Goal: Information Seeking & Learning: Learn about a topic

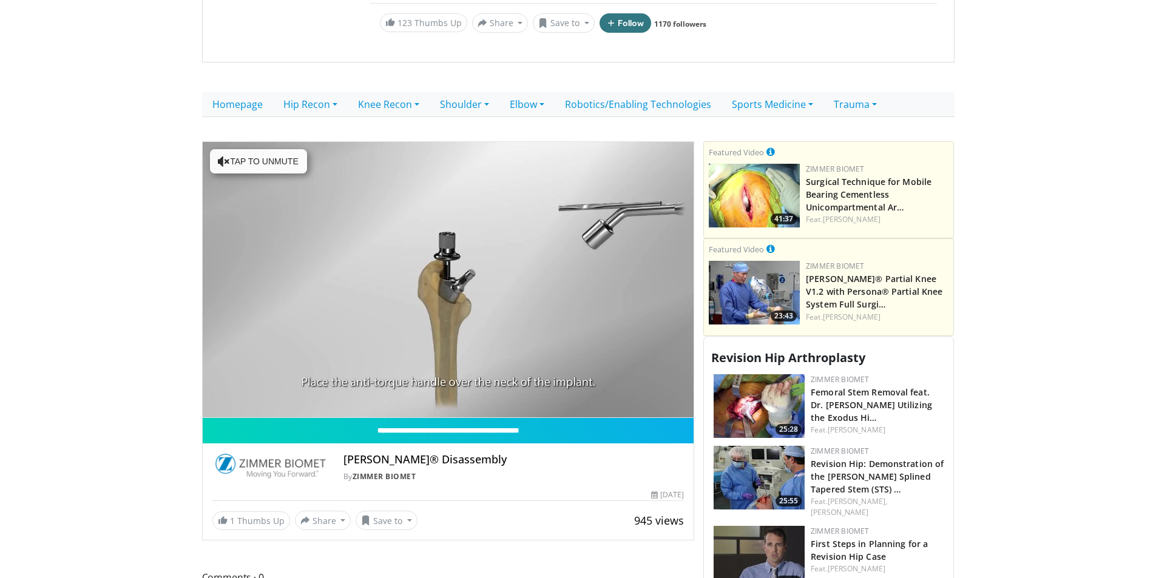
scroll to position [303, 0]
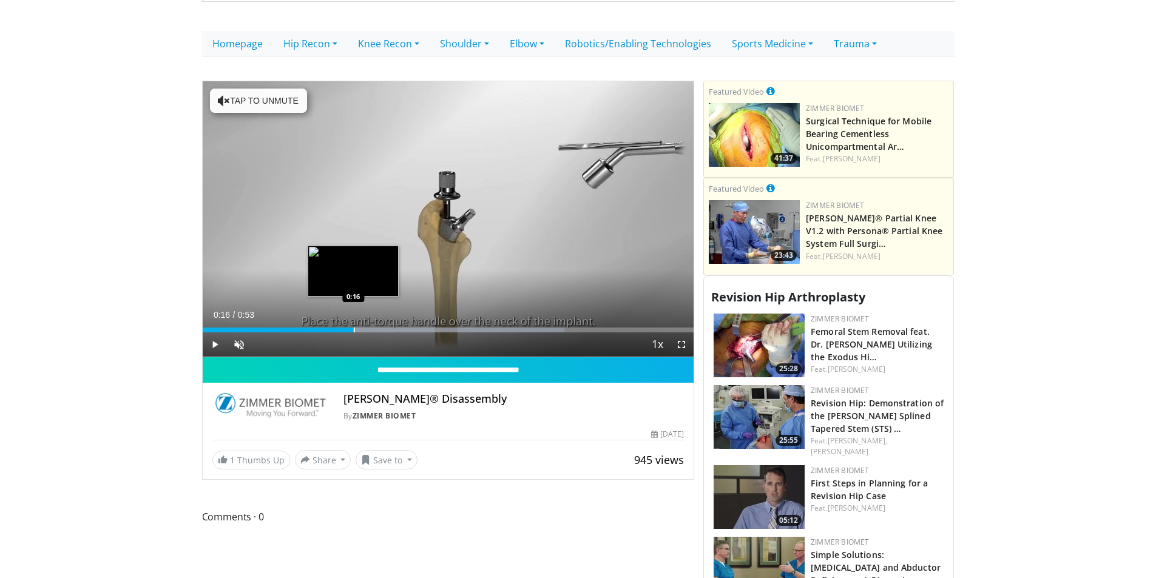
click at [353, 321] on div "Loaded : 73.68% 0:16 0:16" at bounding box center [449, 327] width 492 height 12
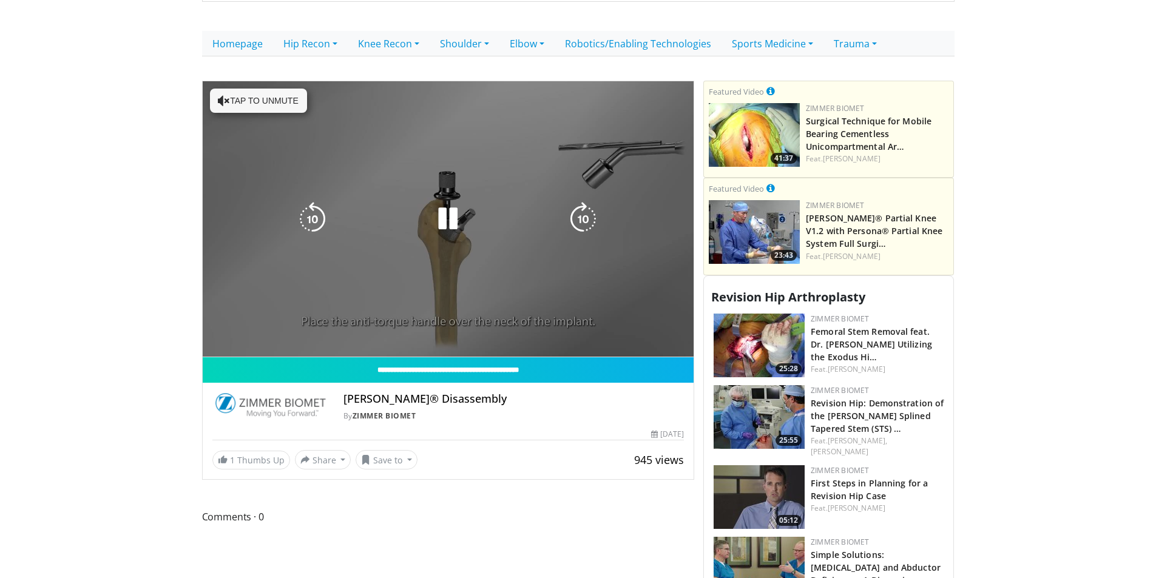
scroll to position [243, 0]
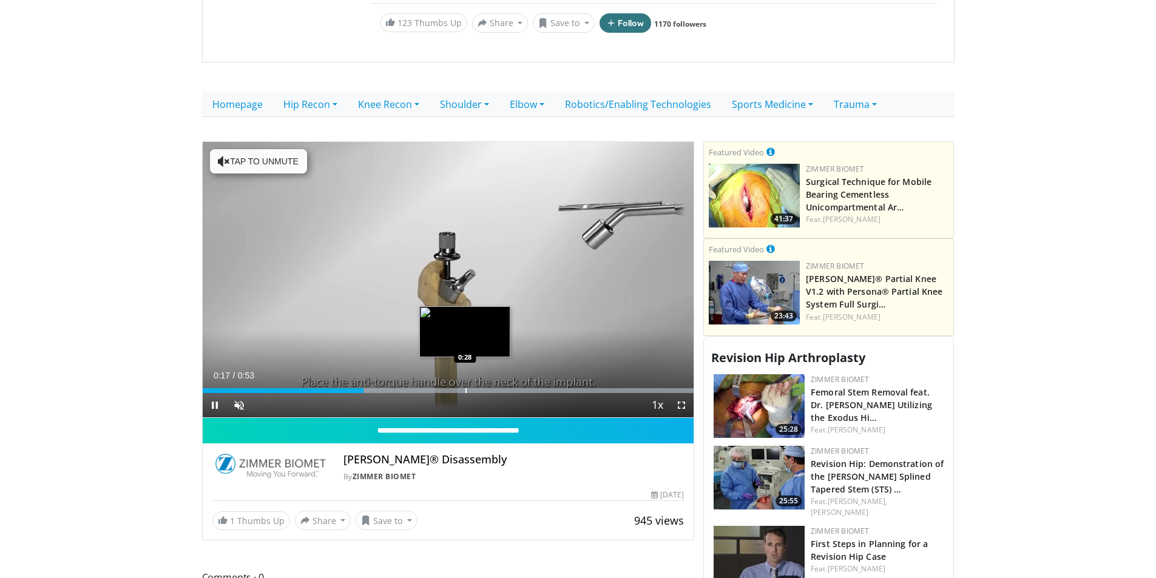
click at [464, 388] on div "Progress Bar" at bounding box center [449, 390] width 492 height 5
click at [481, 382] on div "Loaded : 100.00% 0:29 0:30" at bounding box center [449, 388] width 492 height 12
click at [496, 382] on div "Loaded : 100.00% 0:31 0:32" at bounding box center [449, 388] width 492 height 12
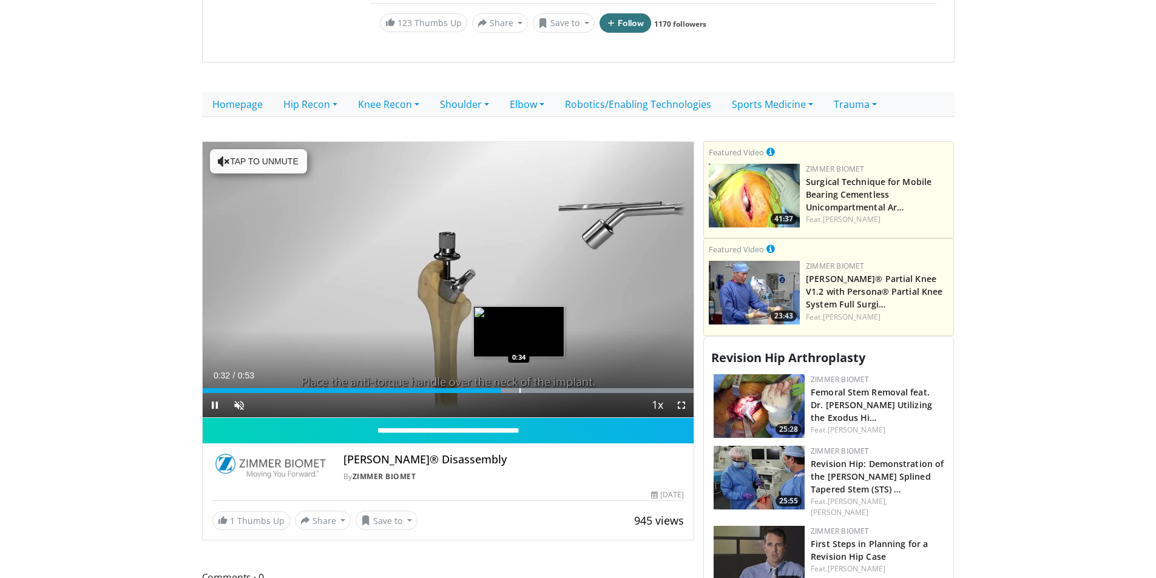
drag, startPoint x: 521, startPoint y: 374, endPoint x: 531, endPoint y: 374, distance: 10.3
click at [521, 388] on div "Progress Bar" at bounding box center [449, 390] width 492 height 5
click at [542, 388] on div "Progress Bar" at bounding box center [542, 390] width 1 height 5
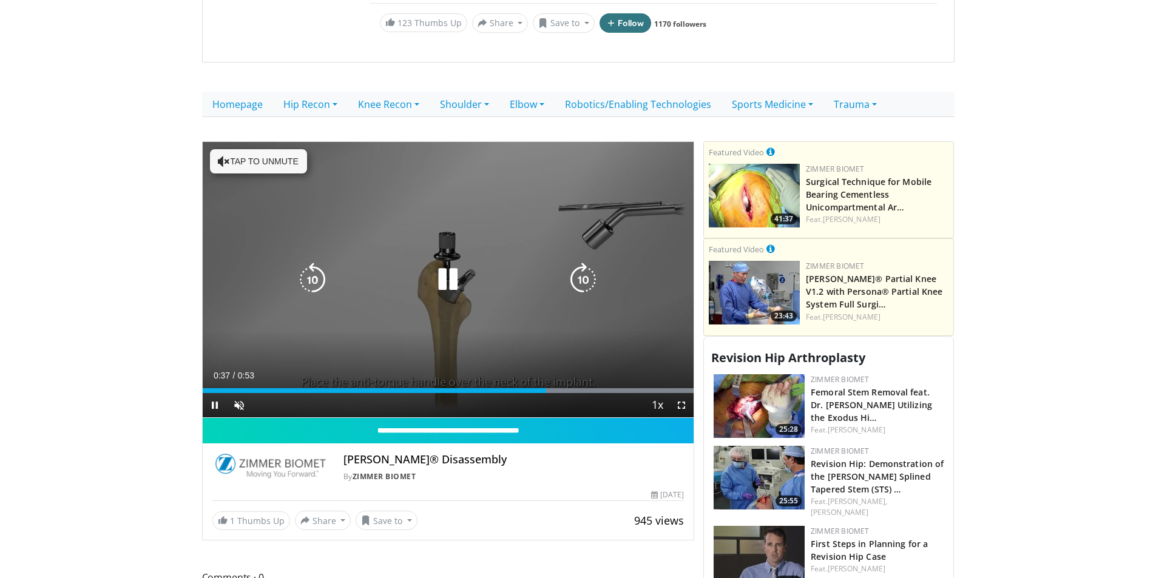
drag, startPoint x: 412, startPoint y: 378, endPoint x: 396, endPoint y: 379, distance: 15.8
click at [403, 393] on div "Current Time 0:37 / Duration 0:53 Pause Skip Backward Skip Forward Unmute Loade…" at bounding box center [449, 405] width 492 height 24
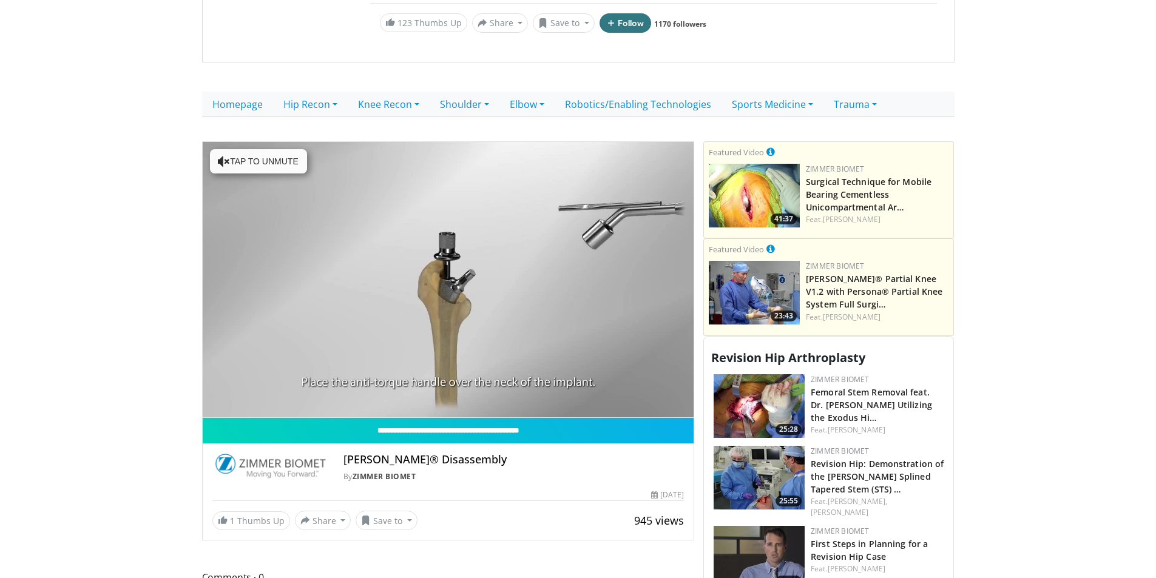
click at [366, 413] on div "0:22" at bounding box center [304, 415] width 202 height 5
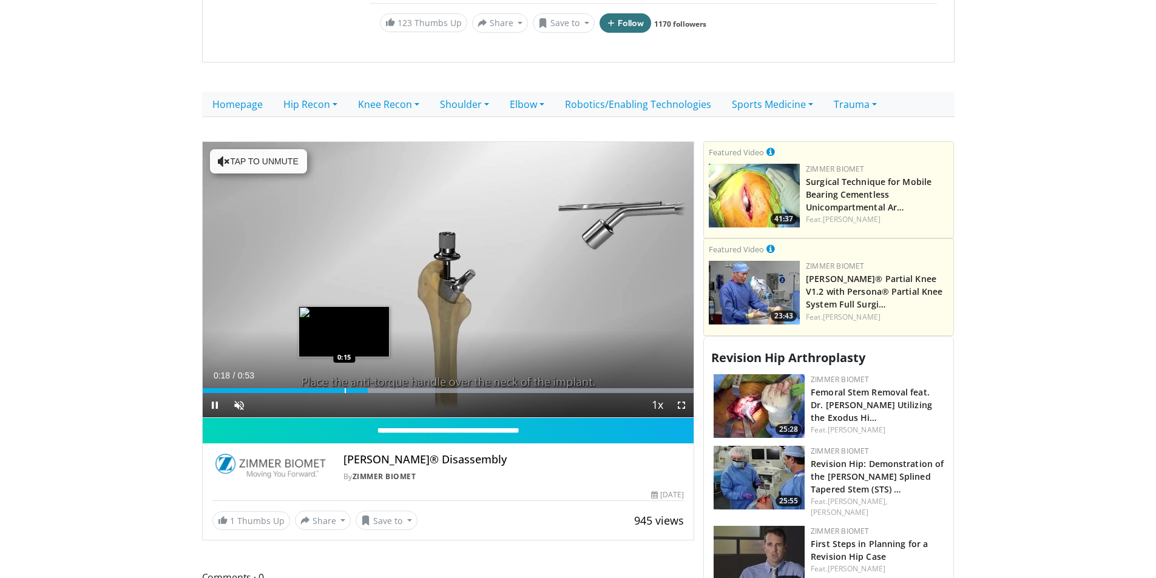
click at [340, 388] on div "0:18" at bounding box center [286, 390] width 166 height 5
click at [329, 388] on div "Loaded : 100.00% 0:15 0:14" at bounding box center [449, 390] width 492 height 5
drag, startPoint x: 326, startPoint y: 376, endPoint x: 312, endPoint y: 377, distance: 14.0
click at [319, 388] on div "0:13" at bounding box center [266, 390] width 127 height 5
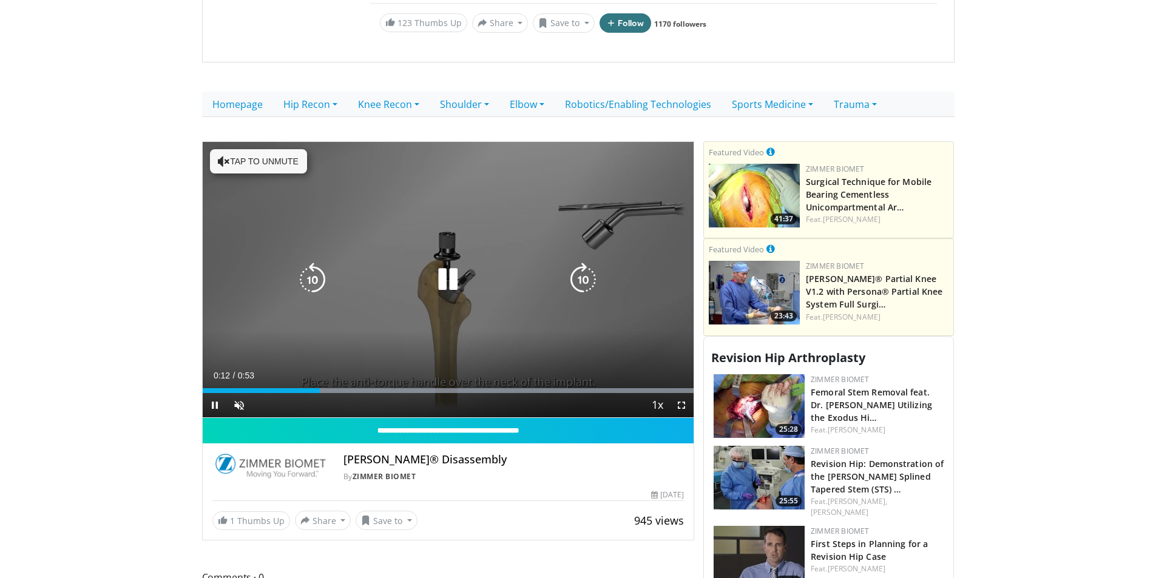
drag, startPoint x: 310, startPoint y: 377, endPoint x: 288, endPoint y: 379, distance: 22.6
click at [301, 393] on div "Current Time 0:12 / Duration 0:53 Pause Skip Backward Skip Forward Unmute Loade…" at bounding box center [449, 405] width 492 height 24
click at [285, 379] on div "10 seconds Tap to unmute" at bounding box center [449, 280] width 492 height 276
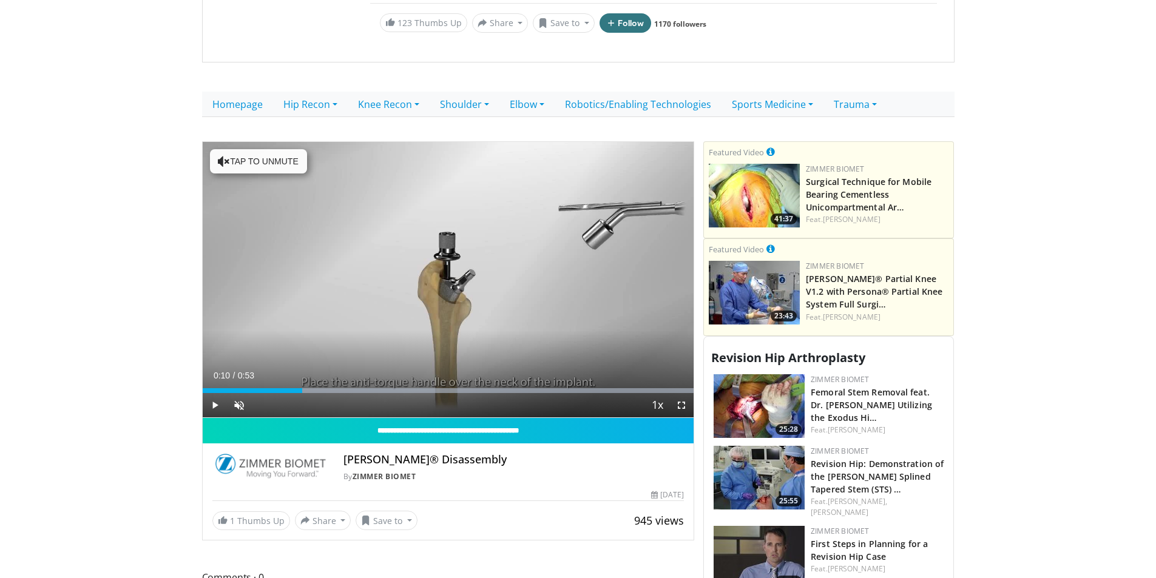
drag, startPoint x: 273, startPoint y: 378, endPoint x: 257, endPoint y: 378, distance: 15.8
click at [265, 388] on div "0:10" at bounding box center [253, 390] width 100 height 5
drag, startPoint x: 255, startPoint y: 378, endPoint x: 260, endPoint y: 373, distance: 6.5
click at [254, 388] on div "0:06" at bounding box center [234, 390] width 63 height 5
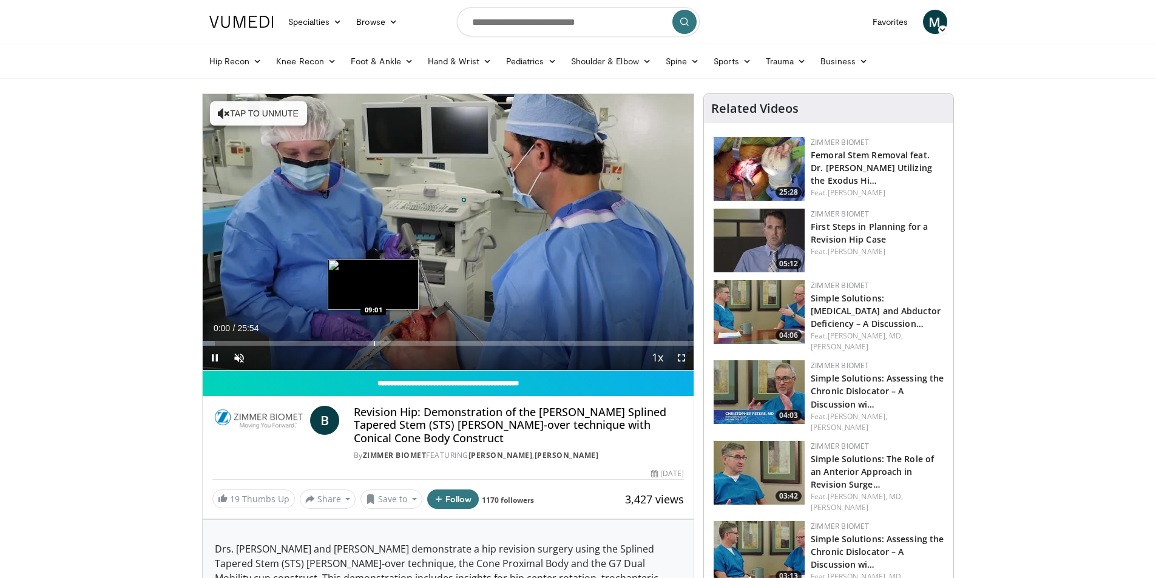
click at [374, 344] on div "Progress Bar" at bounding box center [374, 343] width 1 height 5
click at [415, 344] on div "Progress Bar" at bounding box center [415, 343] width 1 height 5
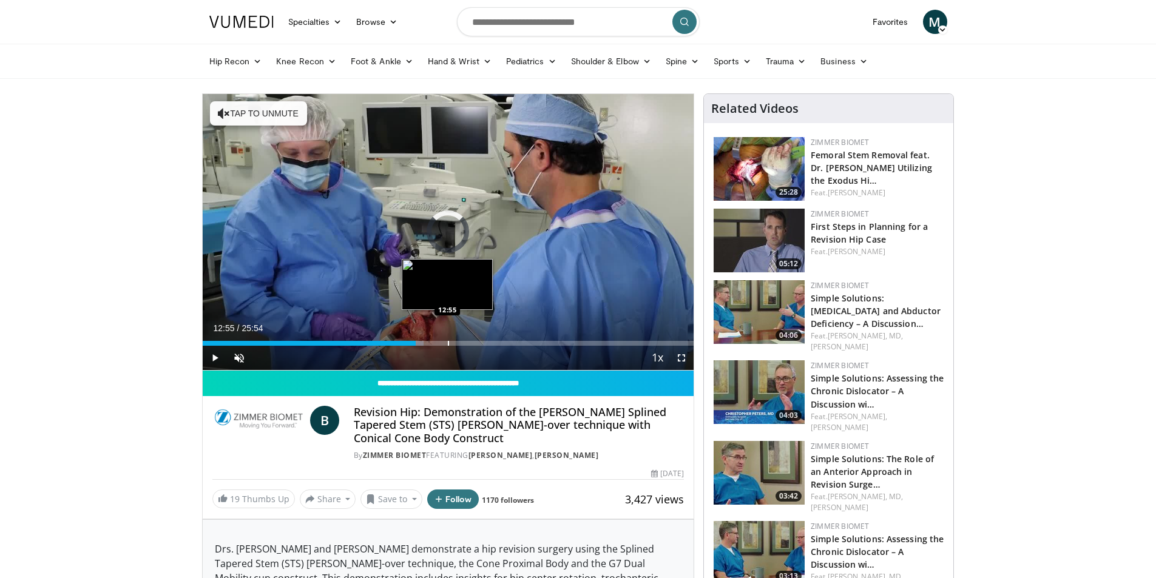
click at [447, 339] on div "Loaded : 45.07% 11:14 12:55" at bounding box center [449, 340] width 492 height 12
click at [465, 342] on div "Progress Bar" at bounding box center [465, 343] width 1 height 5
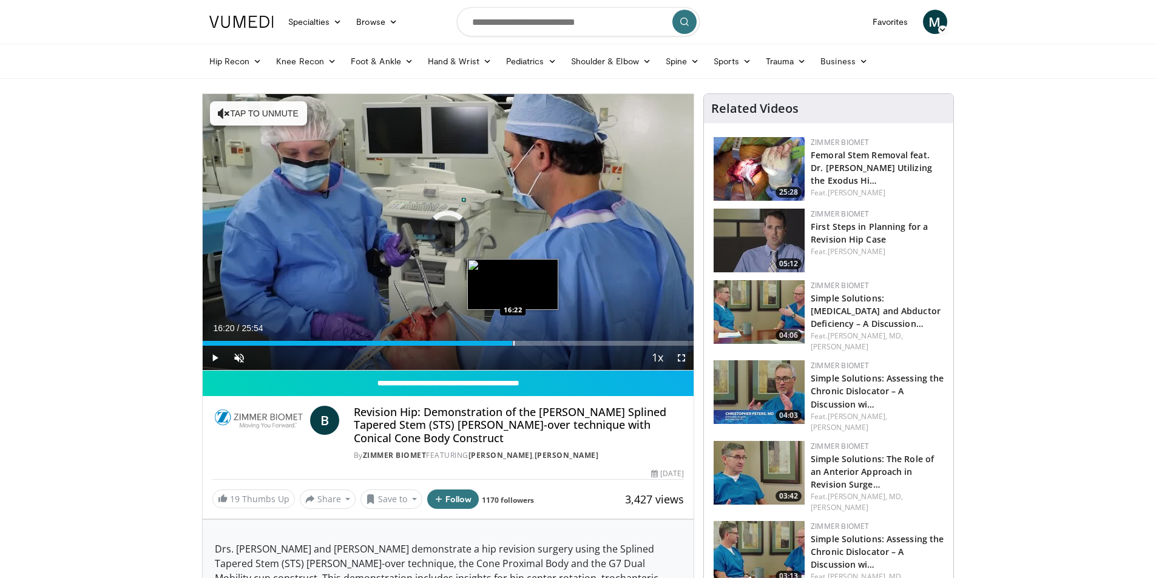
click at [513, 341] on div "Progress Bar" at bounding box center [513, 343] width 1 height 5
click at [547, 341] on div "Progress Bar" at bounding box center [547, 343] width 1 height 5
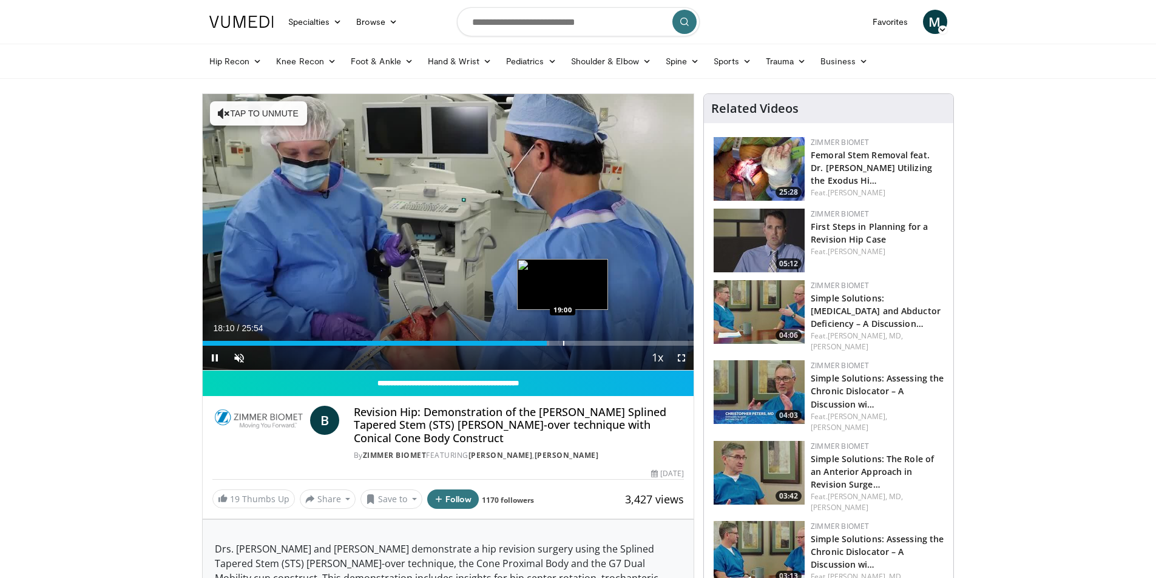
click at [567, 338] on div "Loaded : 70.59% 18:10 19:00" at bounding box center [449, 340] width 492 height 12
click at [592, 341] on div "Progress Bar" at bounding box center [592, 343] width 1 height 5
click at [555, 337] on div "Loaded : 83.59% 20:33 18:15" at bounding box center [449, 340] width 492 height 12
click at [544, 342] on div "Progress Bar" at bounding box center [544, 343] width 1 height 5
click at [527, 340] on div "Loaded : 70.19% 17:41 17:27" at bounding box center [449, 340] width 492 height 12
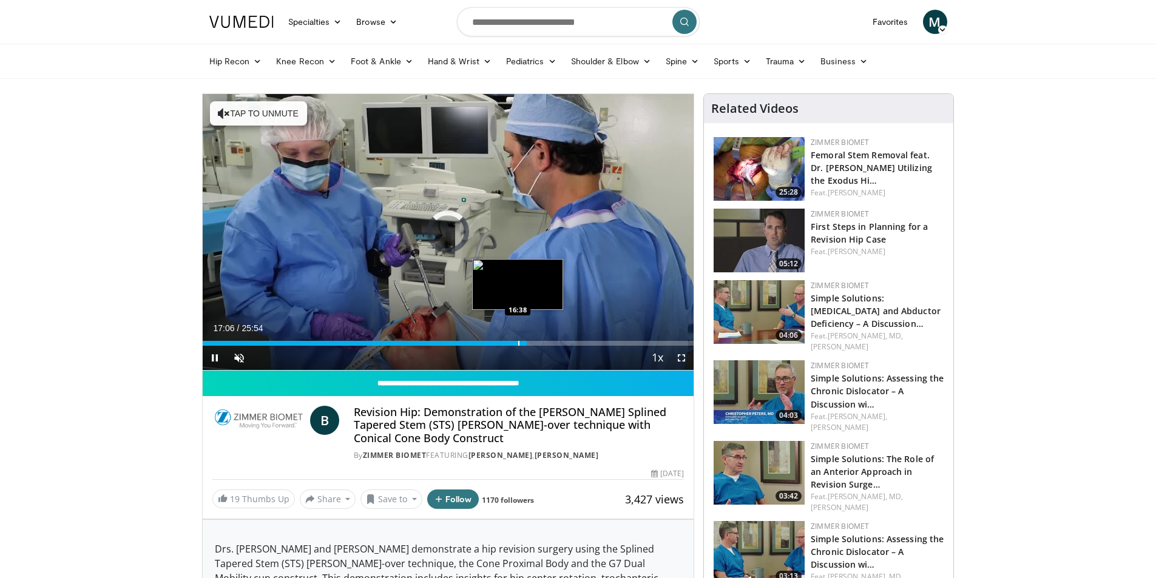
click at [513, 340] on div "Loaded : 0.00% 17:06 16:38" at bounding box center [449, 340] width 492 height 12
click at [495, 339] on div "Loaded : 65.72% 16:23 15:28" at bounding box center [449, 340] width 492 height 12
click at [243, 359] on span "Video Player" at bounding box center [239, 358] width 24 height 24
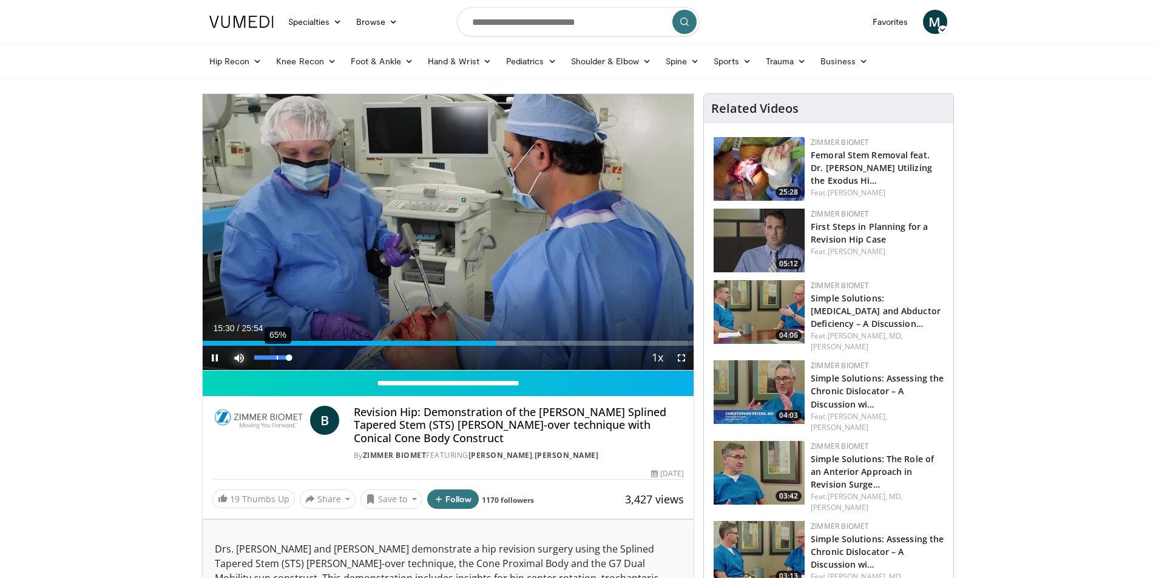
click at [277, 356] on div "65%" at bounding box center [271, 358] width 35 height 4
click at [496, 344] on div "Progress Bar" at bounding box center [496, 343] width 1 height 5
click at [503, 342] on div "Progress Bar" at bounding box center [503, 343] width 1 height 5
click at [508, 344] on div "Progress Bar" at bounding box center [508, 343] width 1 height 5
click at [504, 343] on div "Progress Bar" at bounding box center [504, 343] width 1 height 5
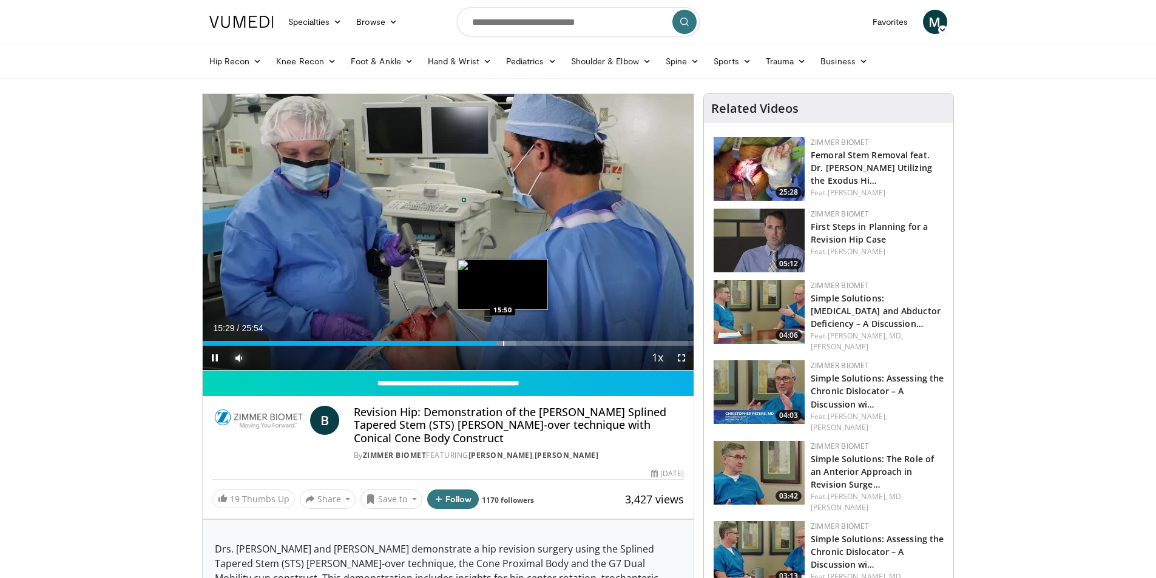
click at [504, 342] on div "Progress Bar" at bounding box center [503, 343] width 1 height 5
click at [510, 344] on div "Progress Bar" at bounding box center [510, 343] width 1 height 5
click at [515, 343] on div "Progress Bar" at bounding box center [515, 343] width 1 height 5
click at [521, 341] on div "Progress Bar" at bounding box center [521, 343] width 1 height 5
click at [526, 343] on div "Progress Bar" at bounding box center [526, 343] width 1 height 5
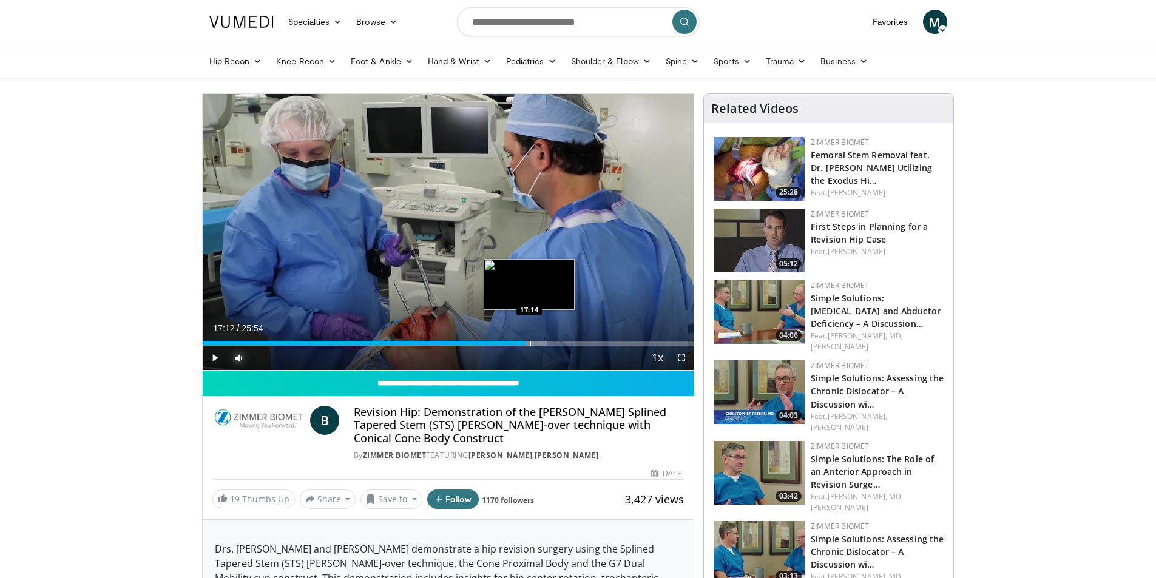
click at [530, 344] on div "Progress Bar" at bounding box center [530, 343] width 1 height 5
click at [535, 344] on div "Progress Bar" at bounding box center [535, 343] width 1 height 5
click at [541, 344] on div "Progress Bar" at bounding box center [541, 343] width 1 height 5
click at [530, 342] on div "Progress Bar" at bounding box center [530, 343] width 1 height 5
click at [524, 343] on div "Progress Bar" at bounding box center [524, 343] width 1 height 5
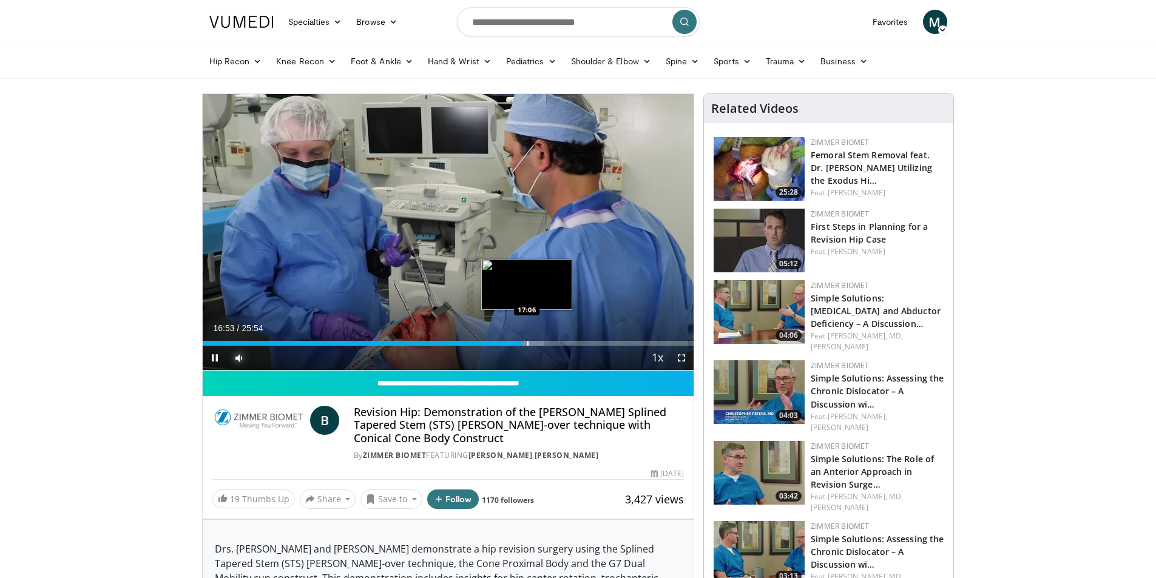
click at [527, 343] on div "Progress Bar" at bounding box center [527, 343] width 1 height 5
click at [530, 342] on div "Progress Bar" at bounding box center [530, 343] width 1 height 5
click at [532, 344] on div "Progress Bar" at bounding box center [532, 343] width 1 height 5
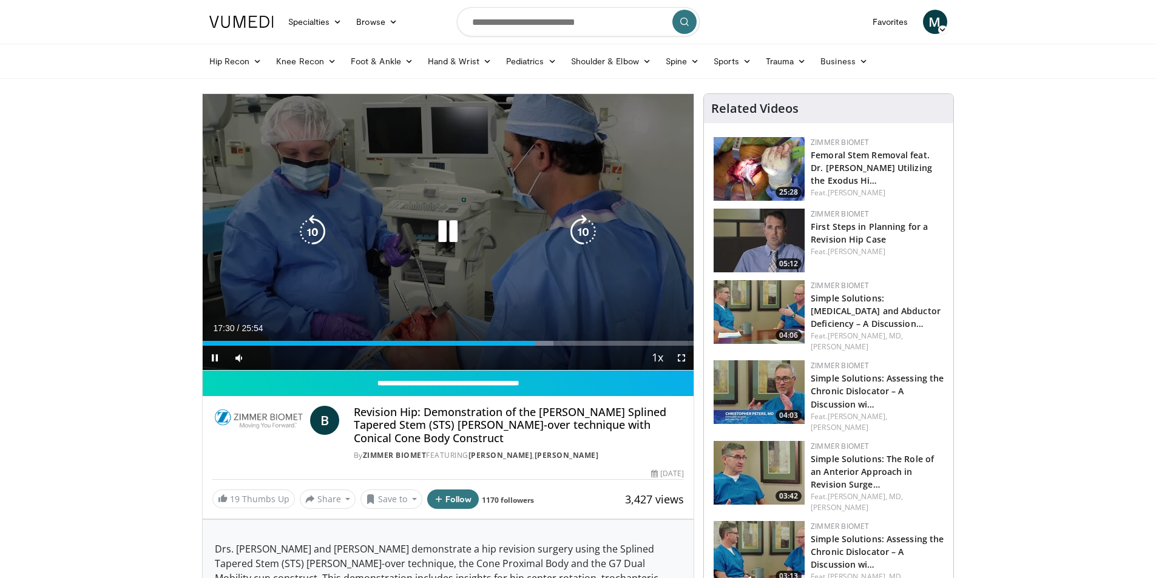
click at [527, 243] on div "Video Player" at bounding box center [447, 232] width 295 height 24
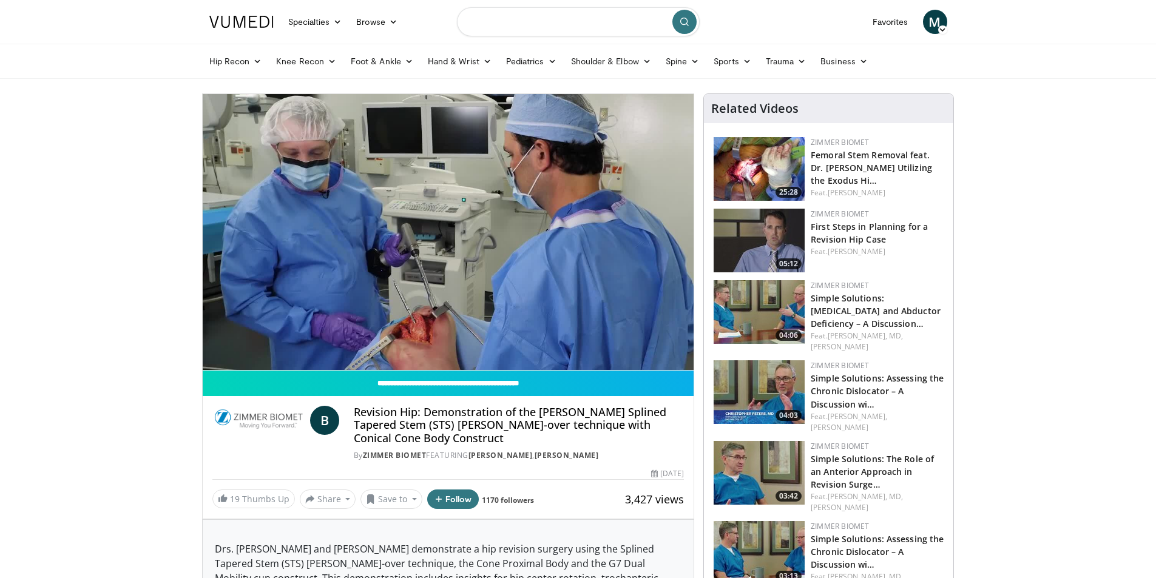
click at [516, 25] on input "Search topics, interventions" at bounding box center [578, 21] width 243 height 29
type input "**********"
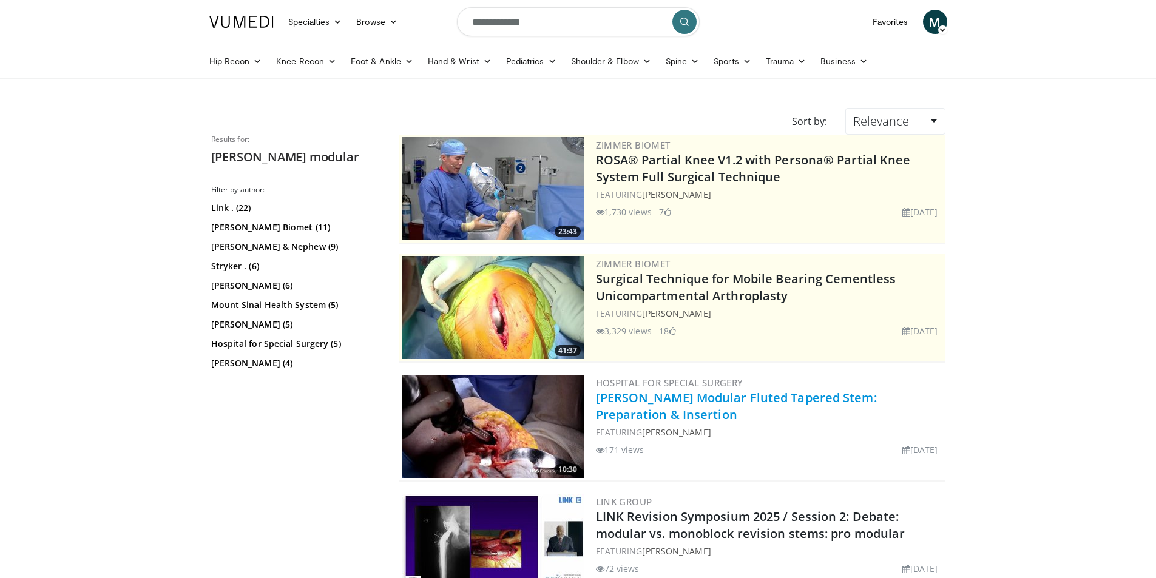
click at [721, 400] on link "[PERSON_NAME] Modular Fluted Tapered Stem: Preparation & Insertion" at bounding box center [736, 406] width 281 height 33
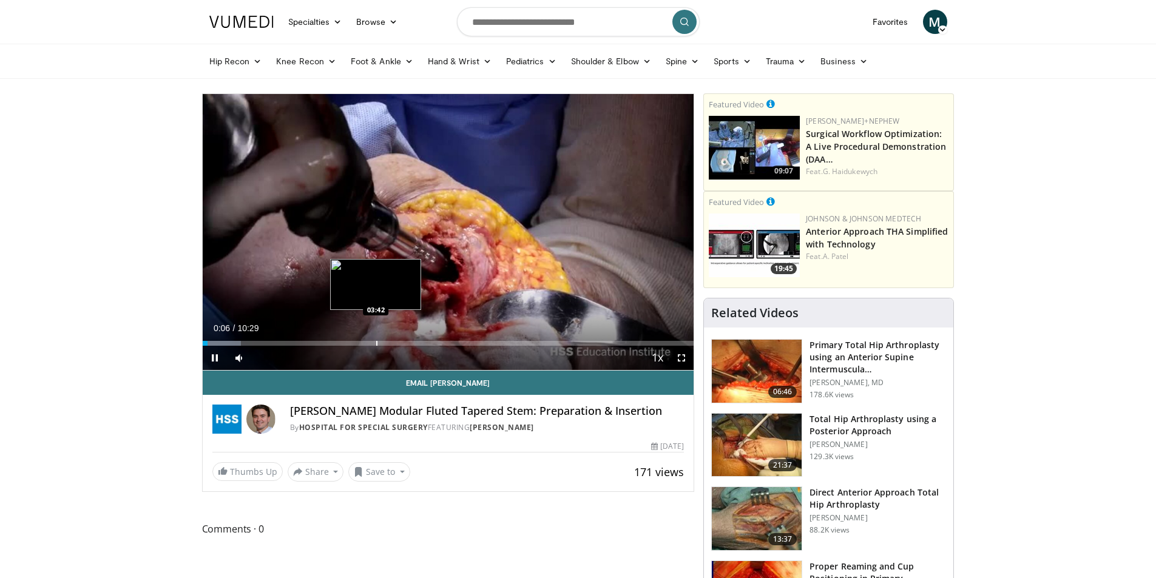
click at [378, 341] on div "Progress Bar" at bounding box center [376, 343] width 1 height 5
click at [413, 344] on div "Progress Bar" at bounding box center [413, 343] width 1 height 5
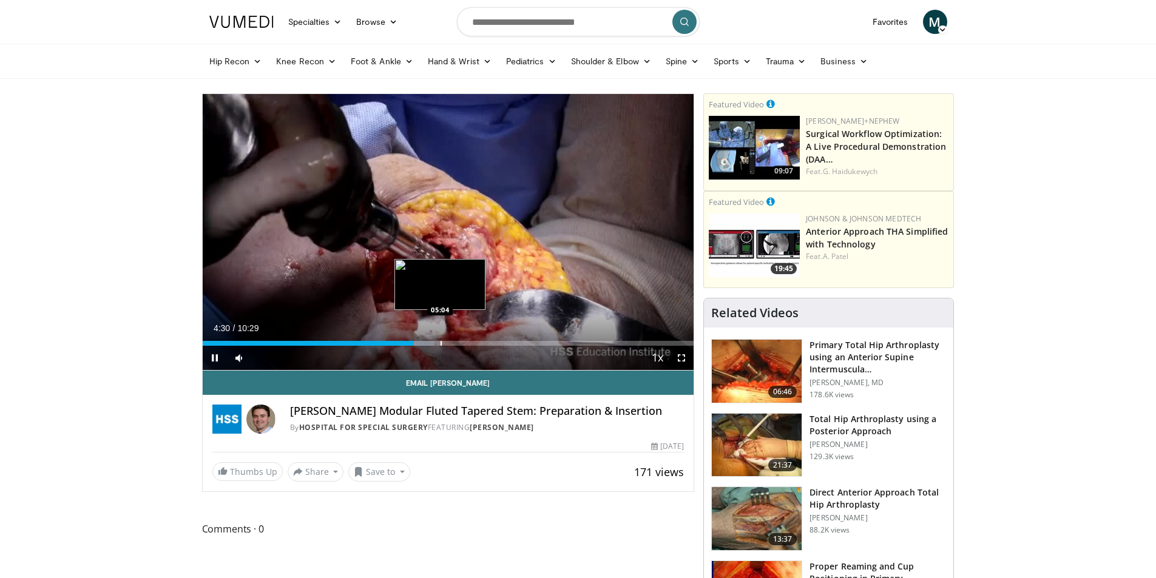
click at [441, 342] on div "Progress Bar" at bounding box center [441, 343] width 1 height 5
drag, startPoint x: 454, startPoint y: 339, endPoint x: 463, endPoint y: 339, distance: 9.1
click at [455, 339] on div "Loaded : 52.51% 05:03 05:20" at bounding box center [449, 340] width 492 height 12
click at [490, 338] on div "Loaded : 61.48% 05:24 06:08" at bounding box center [449, 340] width 492 height 12
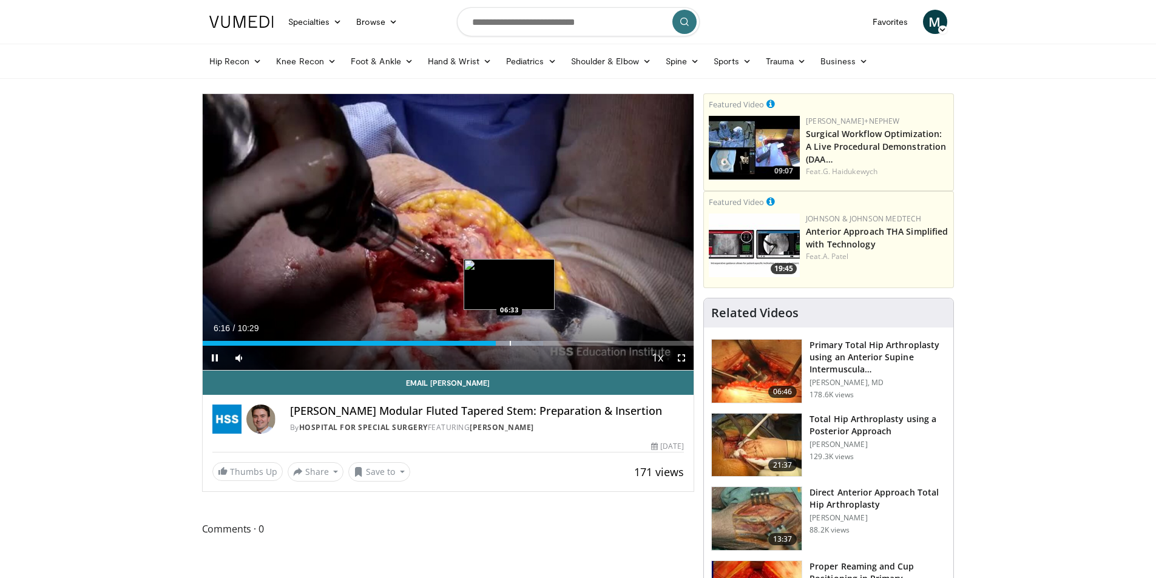
click at [509, 340] on div "Loaded : 69.37% 06:16 06:33" at bounding box center [449, 340] width 492 height 12
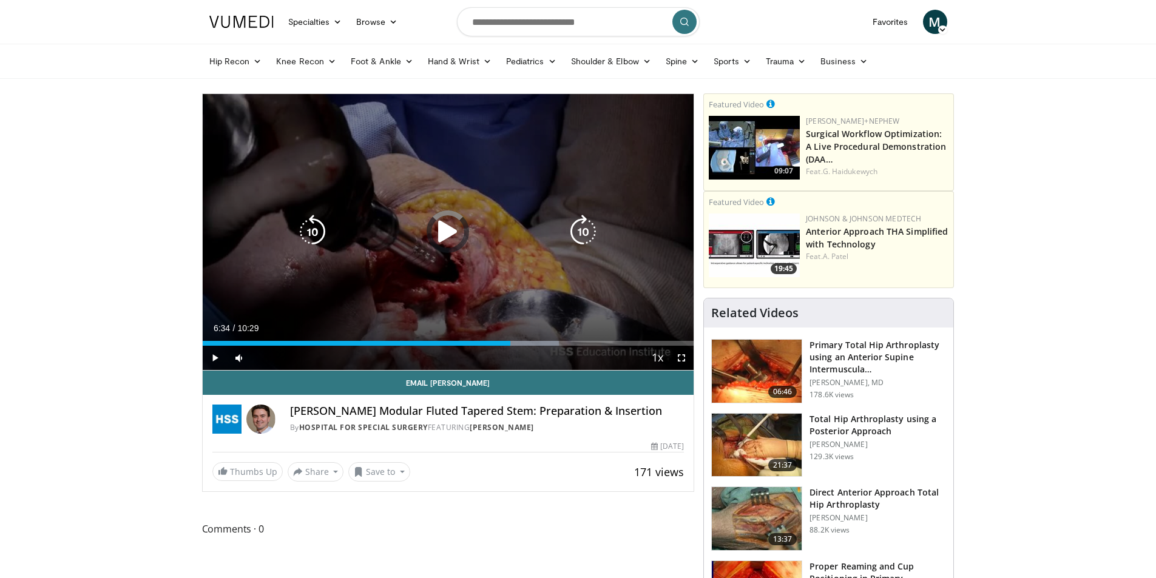
click at [453, 337] on div "Loaded : 72.52% 06:34 05:23" at bounding box center [449, 340] width 492 height 12
drag, startPoint x: 435, startPoint y: 336, endPoint x: 426, endPoint y: 339, distance: 9.4
click at [435, 337] on div "Loaded : 61.48% 05:21 05:04" at bounding box center [449, 340] width 492 height 12
drag, startPoint x: 416, startPoint y: 339, endPoint x: 408, endPoint y: 341, distance: 8.1
click at [414, 340] on div "Loaded : 0.00% 04:34 04:31" at bounding box center [449, 340] width 492 height 12
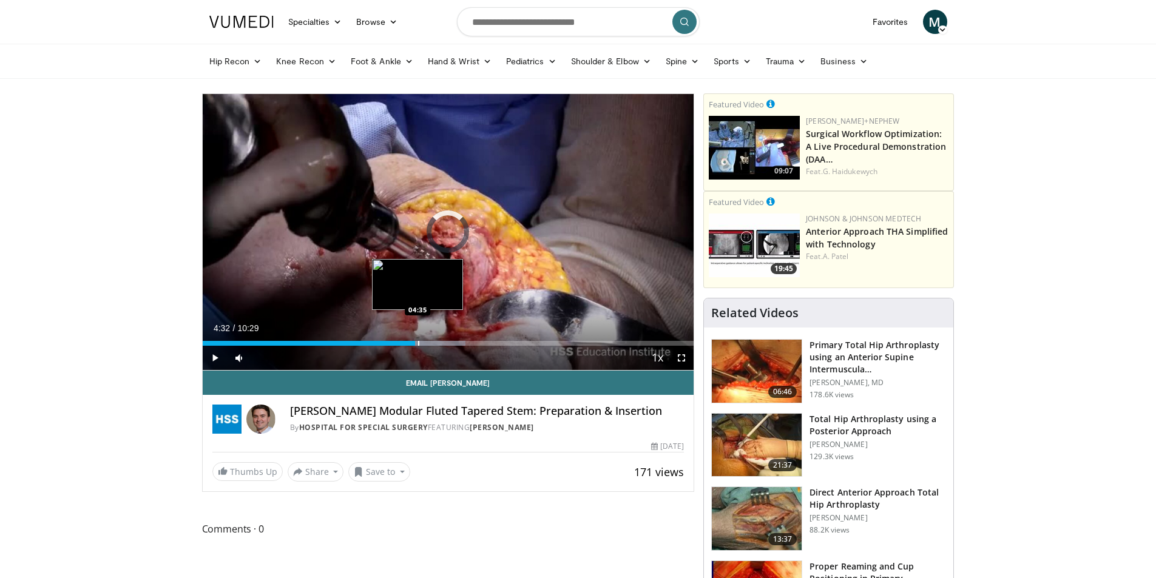
drag, startPoint x: 418, startPoint y: 344, endPoint x: 434, endPoint y: 342, distance: 15.9
click at [419, 344] on div "Progress Bar" at bounding box center [418, 343] width 1 height 5
click at [435, 342] on div "Progress Bar" at bounding box center [434, 343] width 1 height 5
click at [440, 342] on div "Progress Bar" at bounding box center [439, 343] width 1 height 5
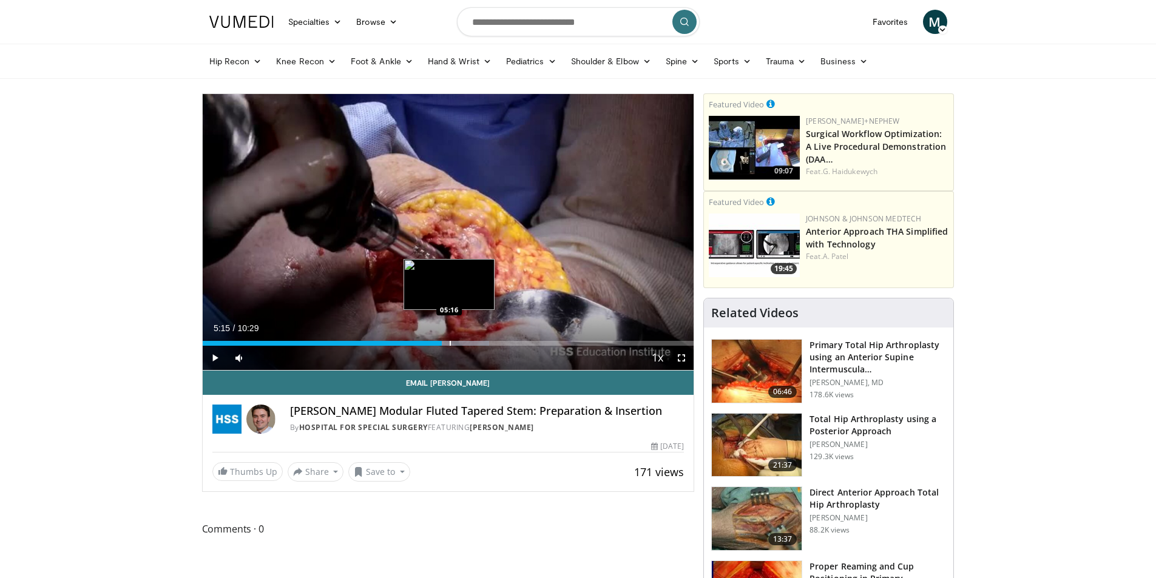
click at [450, 342] on div "Progress Bar" at bounding box center [450, 343] width 1 height 5
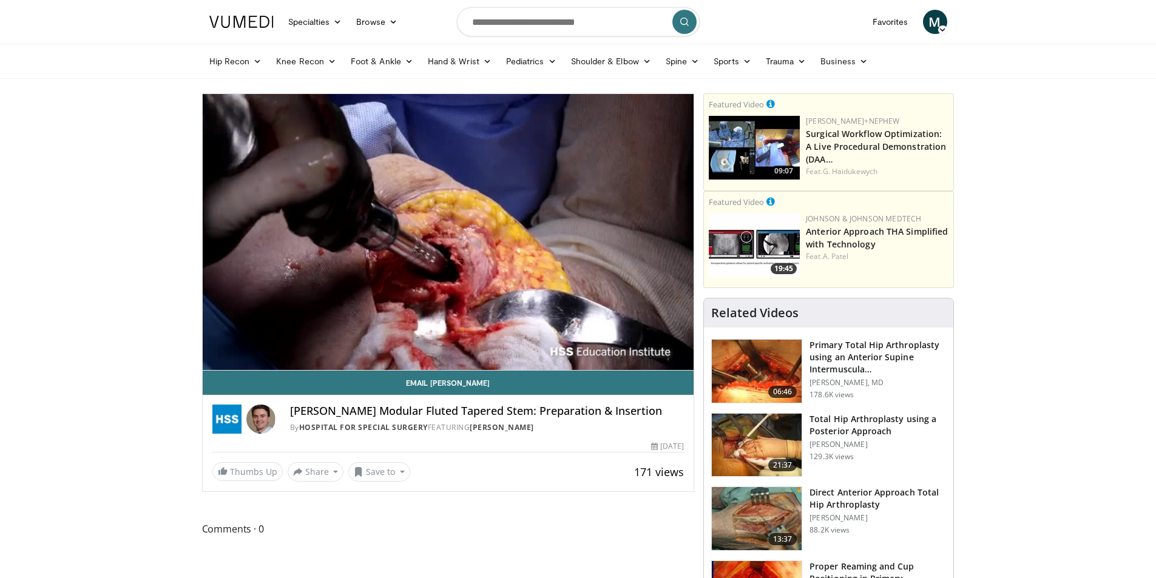
drag, startPoint x: 452, startPoint y: 342, endPoint x: 458, endPoint y: 343, distance: 6.2
click at [452, 342] on div "10 seconds Tap to unmute" at bounding box center [449, 232] width 492 height 276
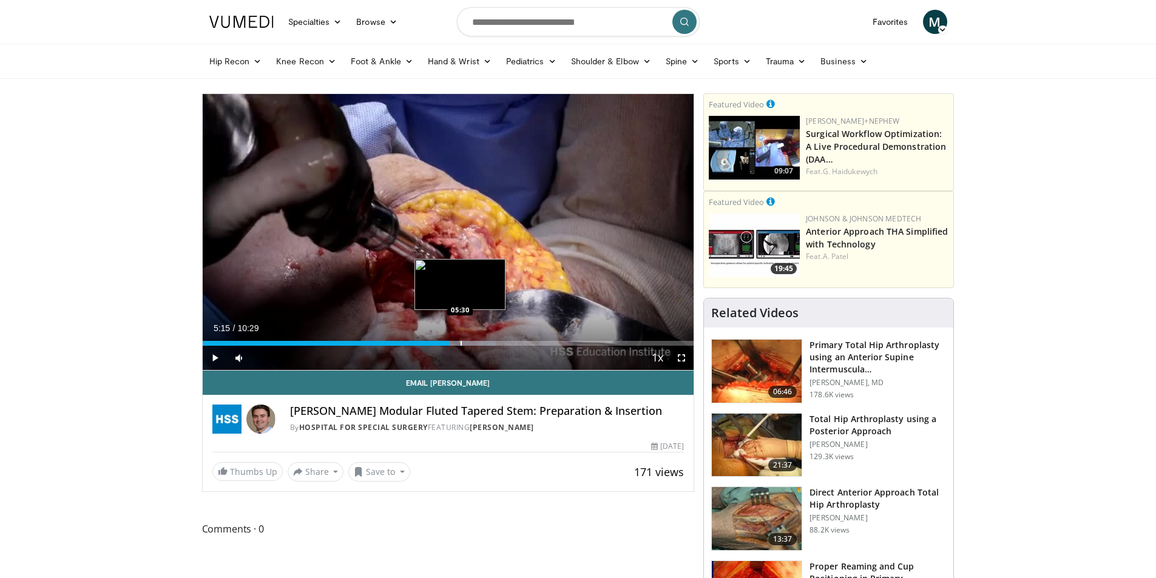
click at [461, 345] on div "Progress Bar" at bounding box center [461, 343] width 1 height 5
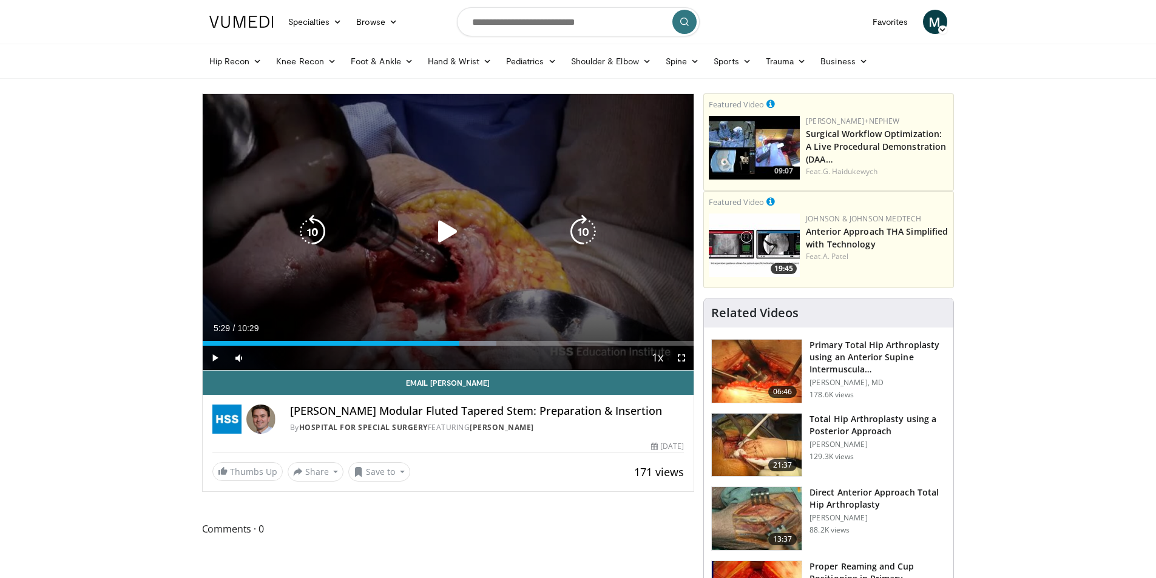
click at [374, 269] on div "10 seconds Tap to unmute" at bounding box center [449, 232] width 492 height 276
drag, startPoint x: 510, startPoint y: 339, endPoint x: 518, endPoint y: 338, distance: 8.0
click at [510, 339] on div "Loaded : 63.06% 05:36 06:33" at bounding box center [449, 340] width 492 height 12
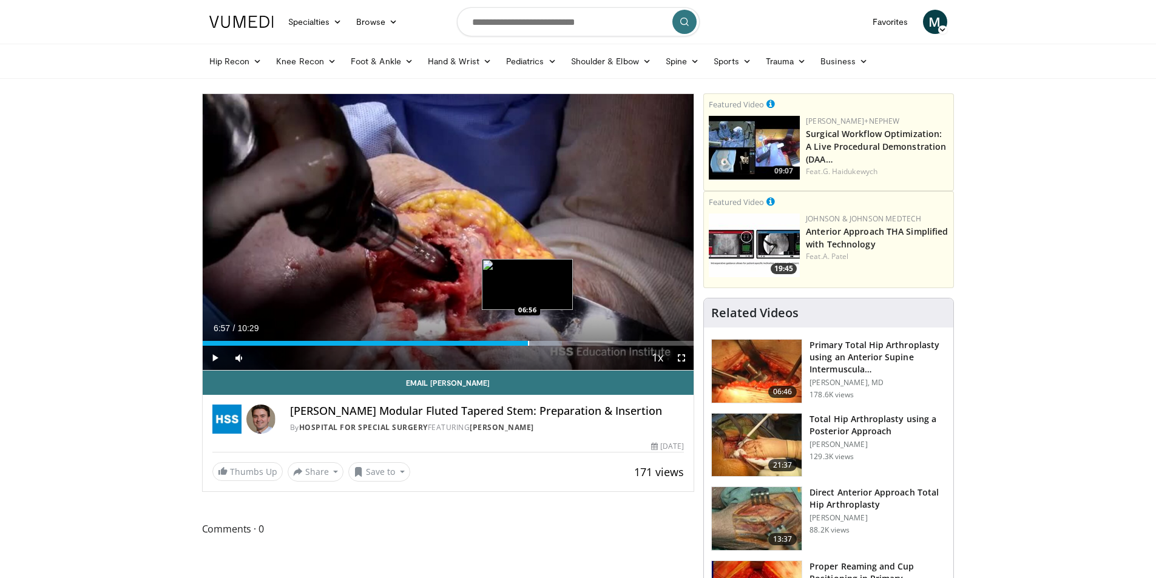
click at [528, 341] on div "Progress Bar" at bounding box center [528, 343] width 1 height 5
drag, startPoint x: 544, startPoint y: 342, endPoint x: 550, endPoint y: 343, distance: 6.1
click at [544, 343] on div "Progress Bar" at bounding box center [544, 343] width 1 height 5
click at [557, 343] on div "Progress Bar" at bounding box center [557, 343] width 1 height 5
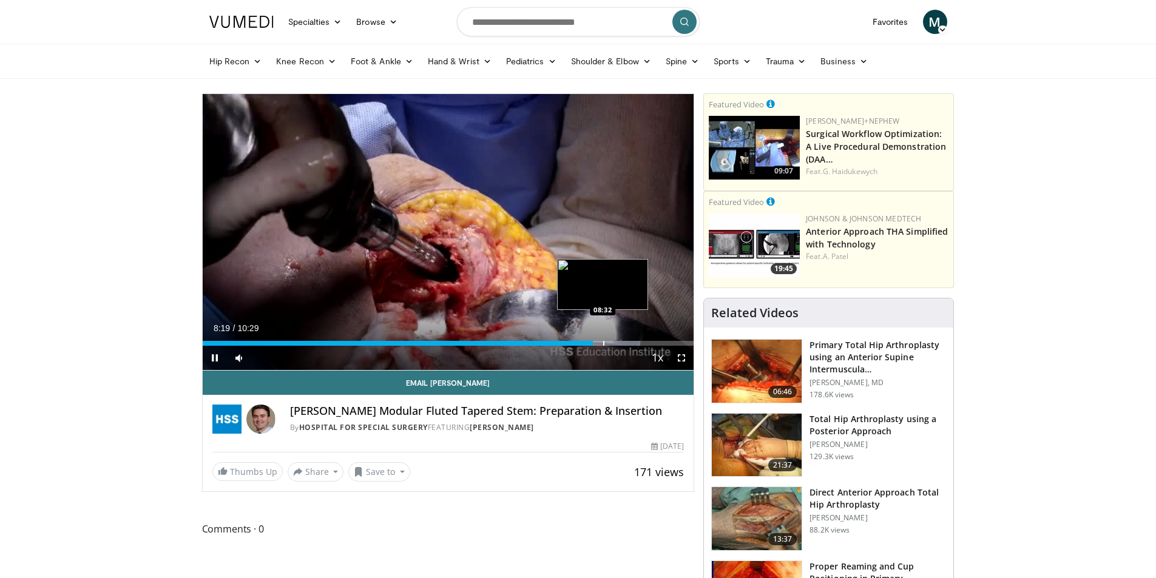
click at [603, 339] on div "Loaded : 89.10% 08:19 08:32" at bounding box center [449, 340] width 492 height 12
click at [612, 345] on div "Progress Bar" at bounding box center [612, 343] width 1 height 5
click at [620, 345] on div "Progress Bar" at bounding box center [620, 343] width 1 height 5
click at [626, 345] on div "Progress Bar" at bounding box center [625, 343] width 1 height 5
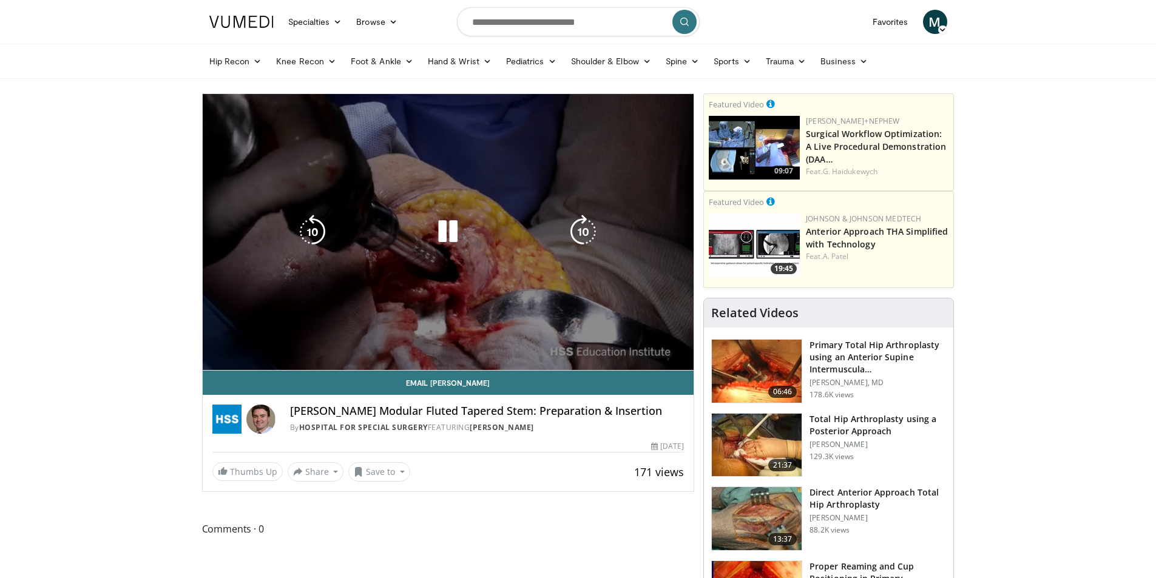
click at [631, 345] on div "10 seconds Tap to unmute" at bounding box center [449, 232] width 492 height 276
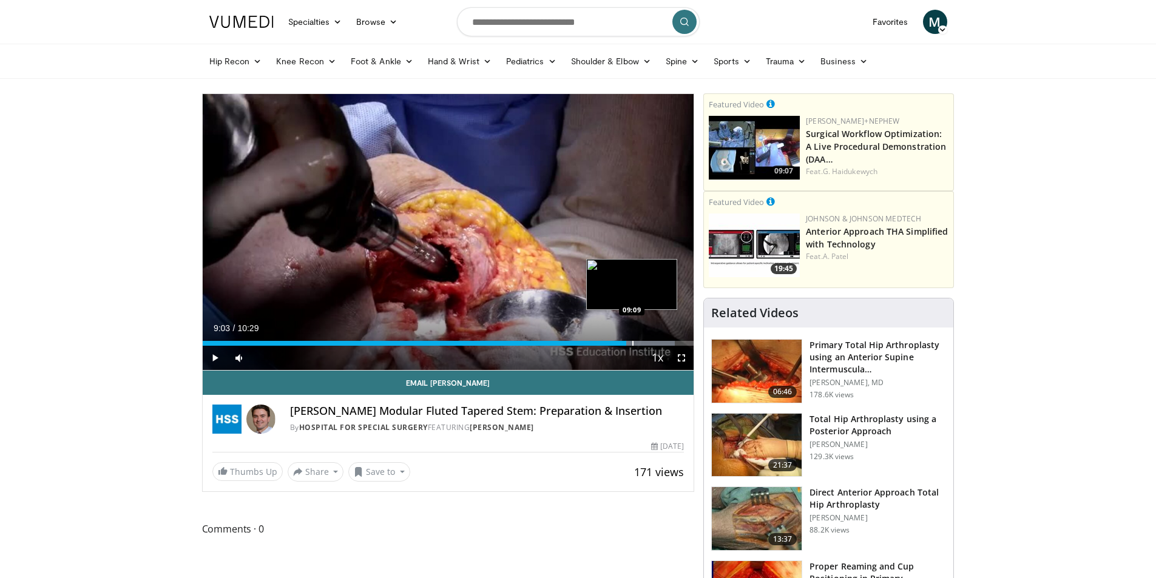
click at [632, 341] on div "Progress Bar" at bounding box center [632, 343] width 1 height 5
click at [634, 345] on div "Progress Bar" at bounding box center [633, 343] width 1 height 5
click at [638, 345] on div "Progress Bar" at bounding box center [637, 343] width 1 height 5
click at [643, 345] on div "Progress Bar" at bounding box center [643, 343] width 1 height 5
click at [648, 345] on div "Progress Bar" at bounding box center [648, 343] width 1 height 5
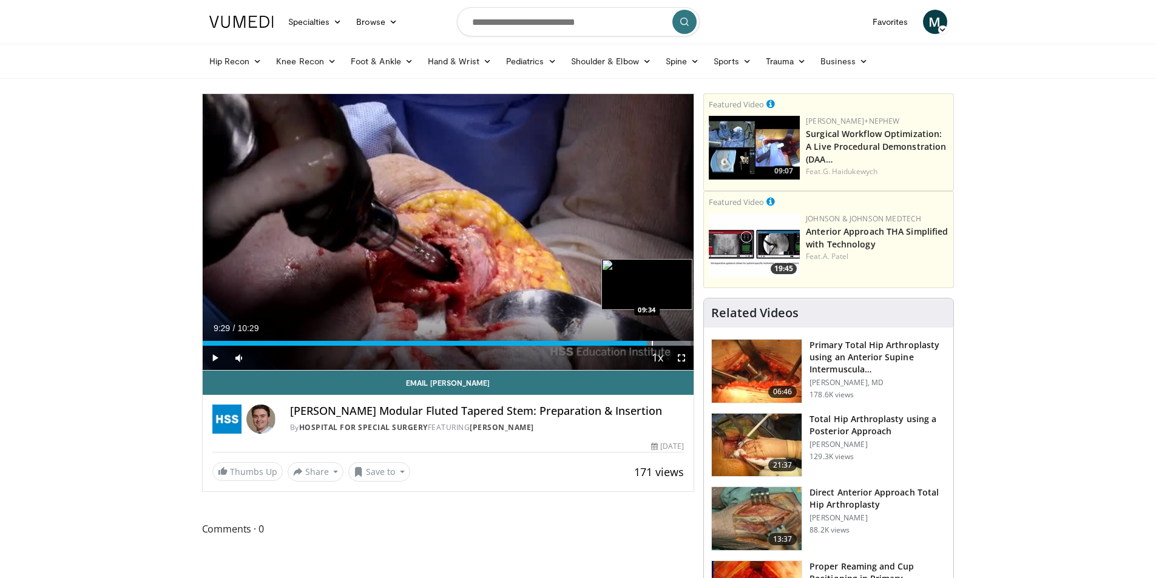
click at [654, 345] on div "Loaded : 99.32% 09:29 09:34" at bounding box center [449, 343] width 492 height 5
click at [660, 342] on div "Progress Bar" at bounding box center [660, 343] width 1 height 5
click at [665, 343] on div "Progress Bar" at bounding box center [665, 343] width 1 height 5
click at [669, 345] on div "Progress Bar" at bounding box center [668, 343] width 1 height 5
click at [676, 345] on div "Progress Bar" at bounding box center [676, 343] width 1 height 5
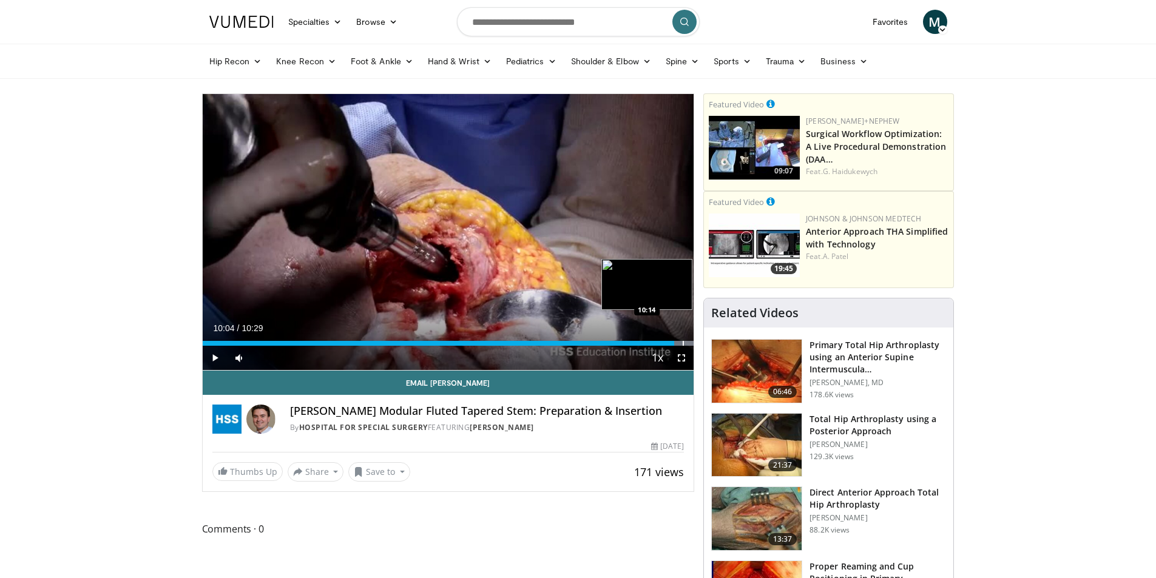
click at [683, 344] on div "Progress Bar" at bounding box center [683, 343] width 1 height 5
click at [686, 345] on div "Progress Bar" at bounding box center [686, 343] width 1 height 5
click at [667, 345] on div "10:19" at bounding box center [445, 343] width 484 height 5
click at [655, 341] on div "Loaded : 100.00% 09:56 09:55" at bounding box center [449, 343] width 492 height 5
click at [652, 341] on div "09:41" at bounding box center [429, 343] width 453 height 5
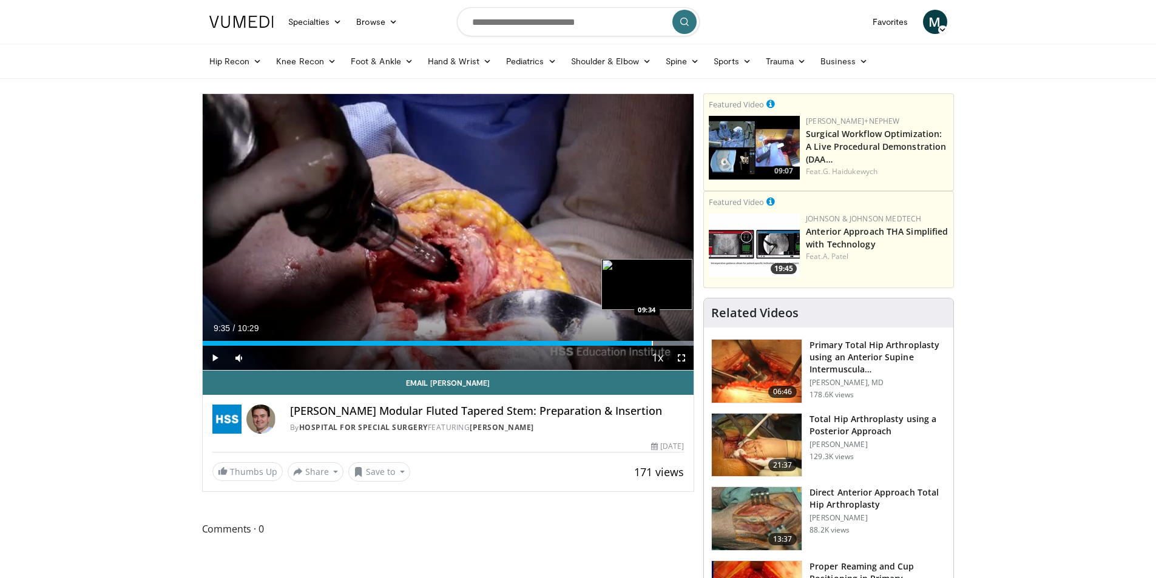
click at [652, 342] on div "Progress Bar" at bounding box center [652, 343] width 1 height 5
click at [646, 342] on div "09:35" at bounding box center [428, 343] width 450 height 5
click at [647, 342] on div "Progress Bar" at bounding box center [647, 343] width 1 height 5
click at [643, 342] on div "Progress Bar" at bounding box center [643, 343] width 1 height 5
click at [632, 345] on div "09:13" at bounding box center [419, 343] width 433 height 5
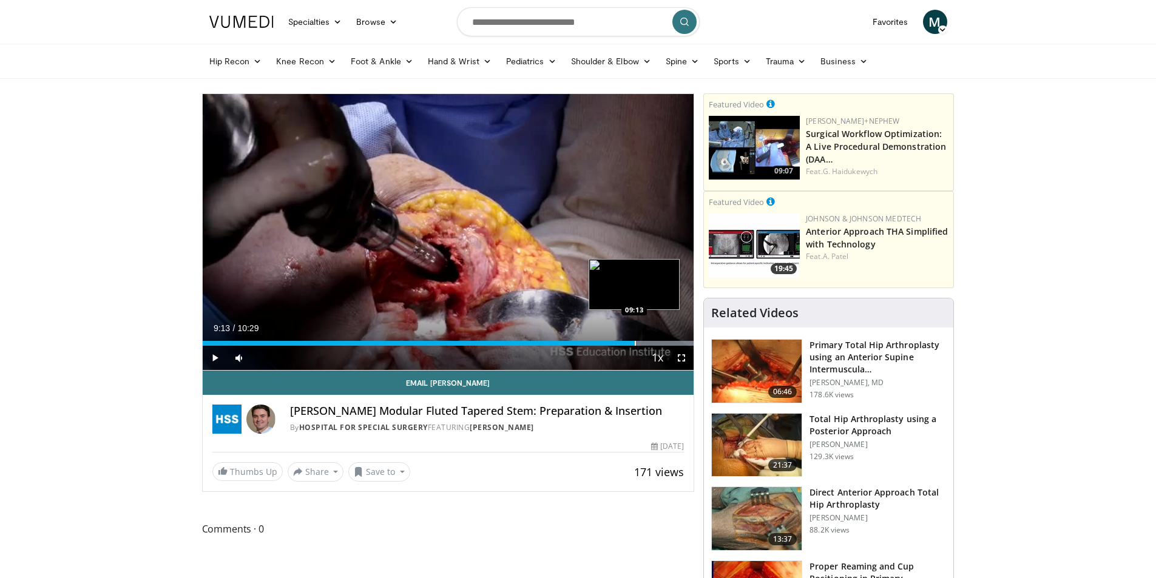
click at [629, 345] on div "09:13" at bounding box center [419, 343] width 433 height 5
click at [628, 346] on div "Current Time 9:06 / Duration 10:29 Play Skip Backward Skip Forward Mute Loaded …" at bounding box center [449, 358] width 492 height 24
click at [626, 346] on div "Current Time 9:06 / Duration 10:29 Play Skip Backward Skip Forward Mute Loaded …" at bounding box center [449, 358] width 492 height 24
click at [622, 344] on div "Loaded : 100.00% 08:59 08:59" at bounding box center [449, 343] width 492 height 5
click at [619, 344] on div "08:59" at bounding box center [414, 343] width 422 height 5
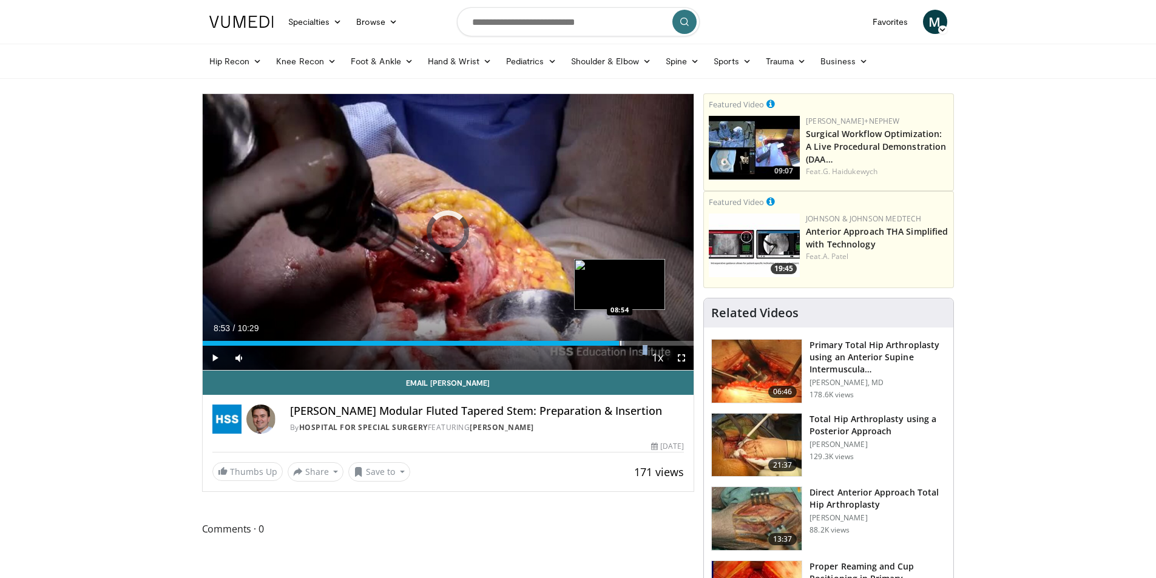
click at [614, 344] on div "08:55" at bounding box center [411, 343] width 417 height 5
click at [614, 343] on div "Progress Bar" at bounding box center [614, 343] width 1 height 5
click at [611, 342] on div "Progress Bar" at bounding box center [611, 343] width 1 height 5
click at [609, 342] on div "Progress Bar" at bounding box center [609, 343] width 1 height 5
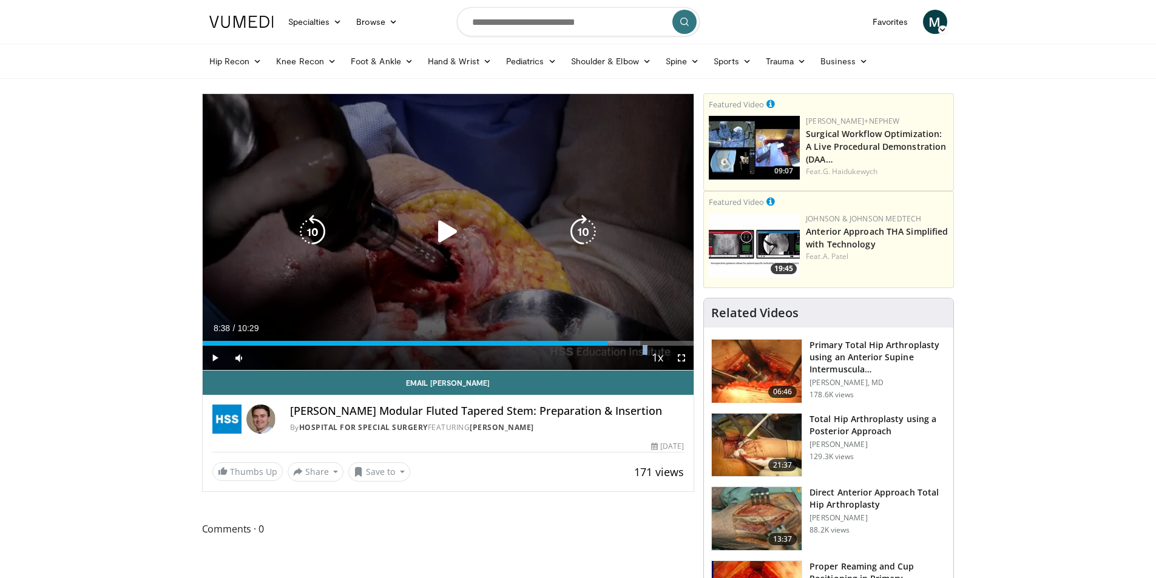
click at [577, 233] on icon "Video Player" at bounding box center [583, 232] width 34 height 34
click at [495, 243] on div "Video Player" at bounding box center [447, 232] width 295 height 24
click at [464, 237] on icon "Video Player" at bounding box center [448, 232] width 34 height 34
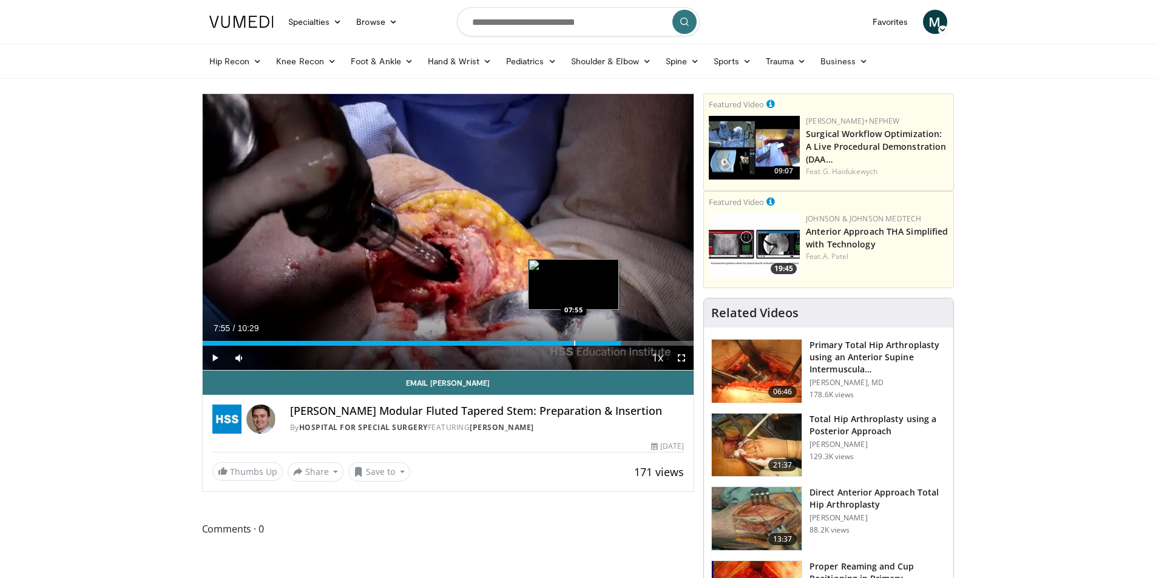
click at [574, 342] on div "Loaded : 0.00% 07:55 07:55" at bounding box center [449, 343] width 492 height 5
click at [577, 344] on div "Progress Bar" at bounding box center [577, 343] width 1 height 5
click at [588, 344] on div "Progress Bar" at bounding box center [587, 343] width 1 height 5
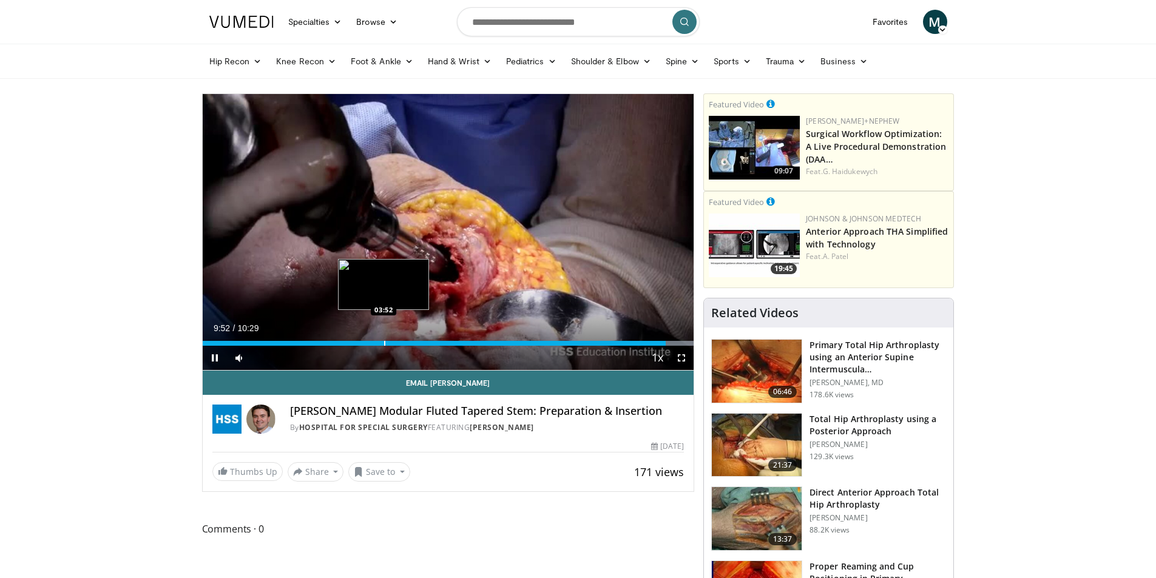
drag, startPoint x: 384, startPoint y: 342, endPoint x: 391, endPoint y: 339, distance: 8.7
click at [385, 342] on div "Progress Bar" at bounding box center [384, 343] width 1 height 5
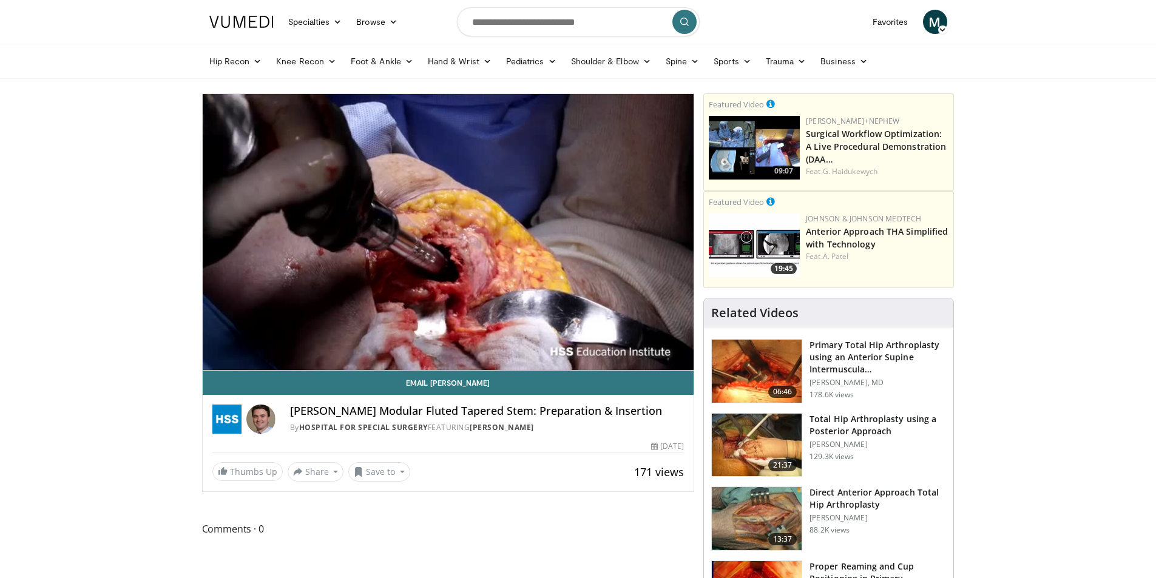
click at [351, 336] on div "10 seconds Tap to unmute" at bounding box center [449, 232] width 492 height 276
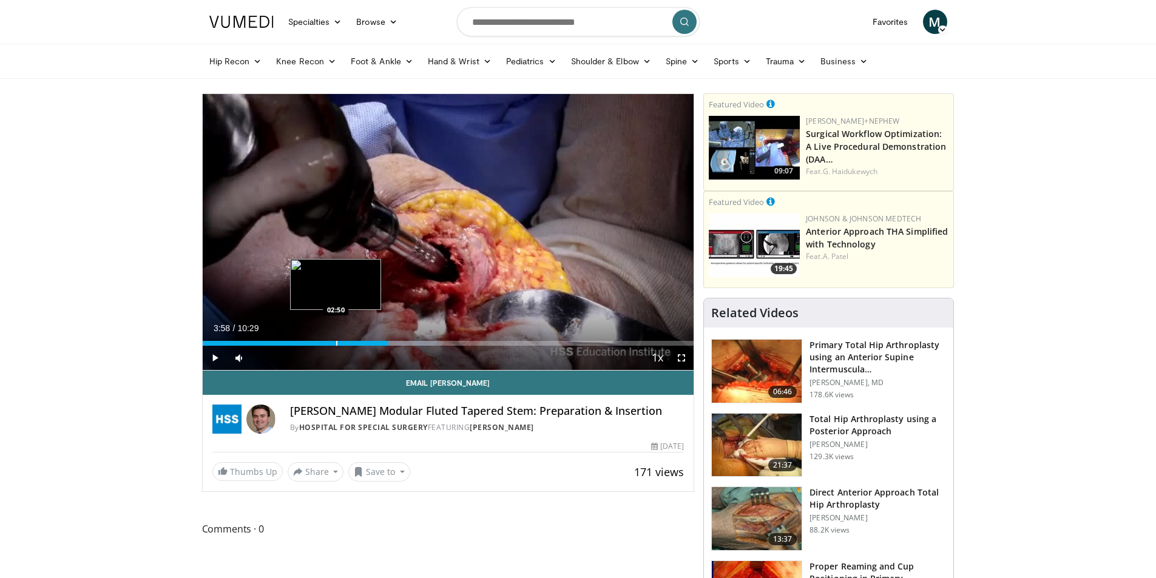
click at [336, 339] on div "Loaded : 47.73% 03:58 02:50" at bounding box center [449, 340] width 492 height 12
click at [212, 357] on span "Video Player" at bounding box center [215, 358] width 24 height 24
click at [328, 344] on div "Progress Bar" at bounding box center [328, 343] width 1 height 5
click at [362, 342] on div "Progress Bar" at bounding box center [361, 343] width 1 height 5
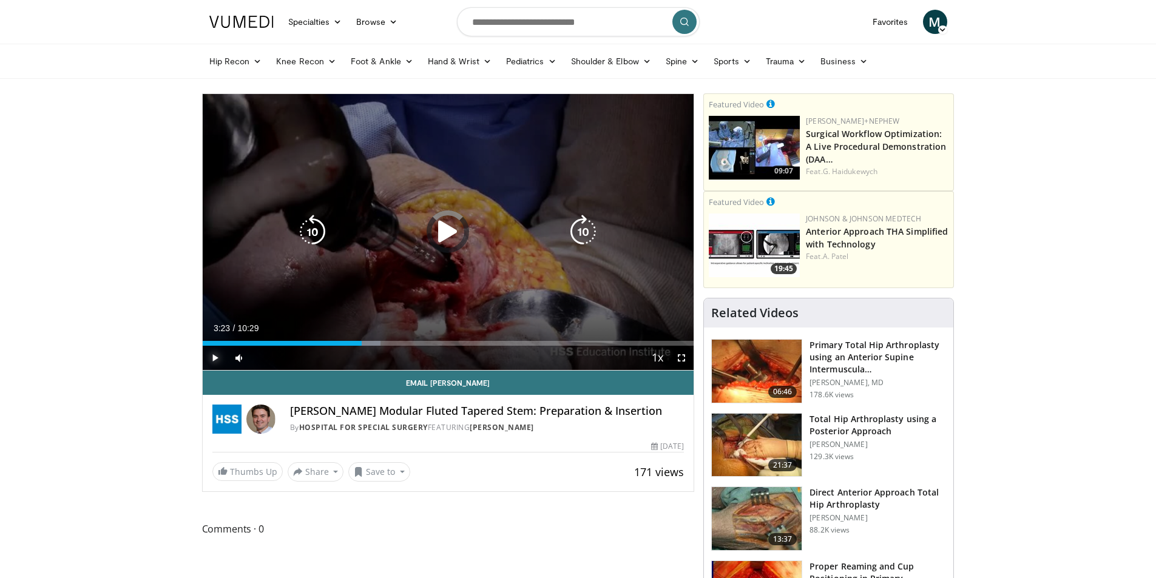
click at [405, 340] on div "Loaded : 36.25% 03:23 04:17" at bounding box center [449, 340] width 492 height 12
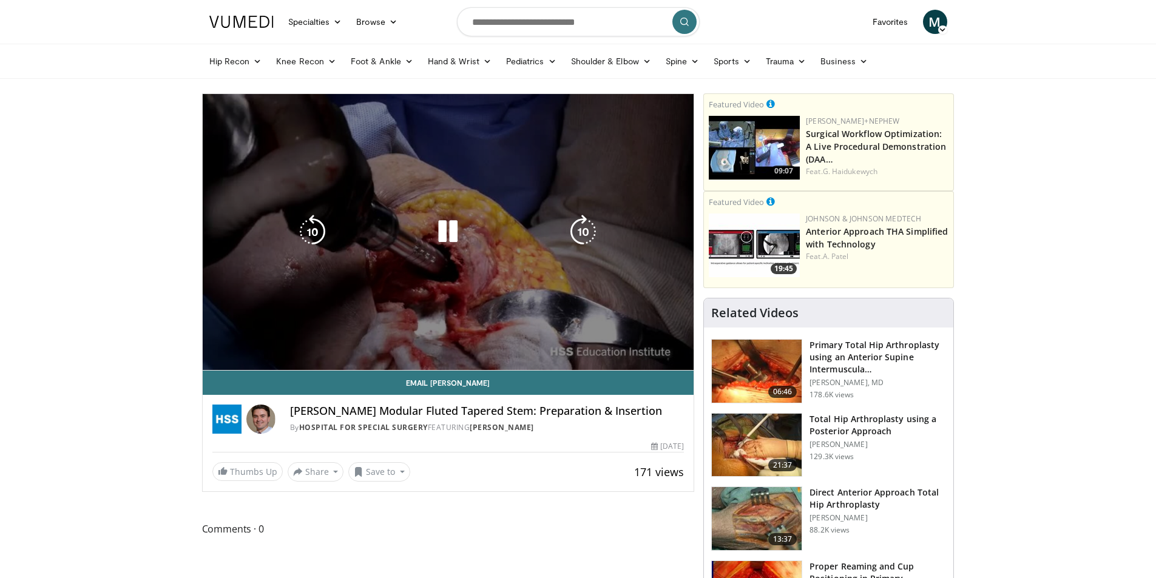
click at [408, 340] on div "10 seconds Tap to unmute" at bounding box center [449, 232] width 492 height 276
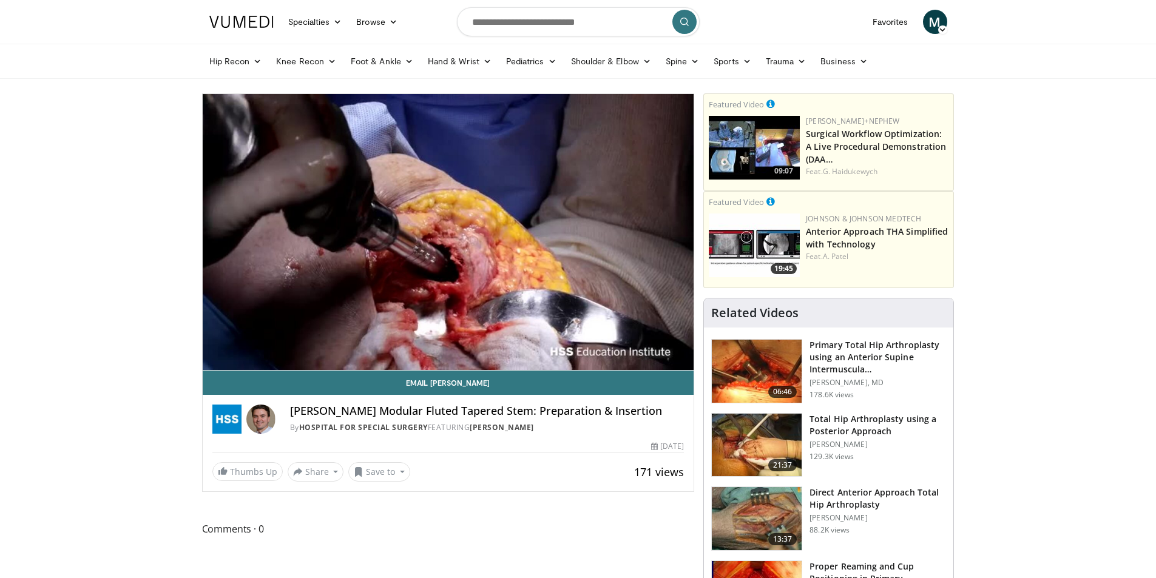
click at [416, 365] on div "Loaded : 44.14% 04:19 04:19" at bounding box center [449, 367] width 492 height 5
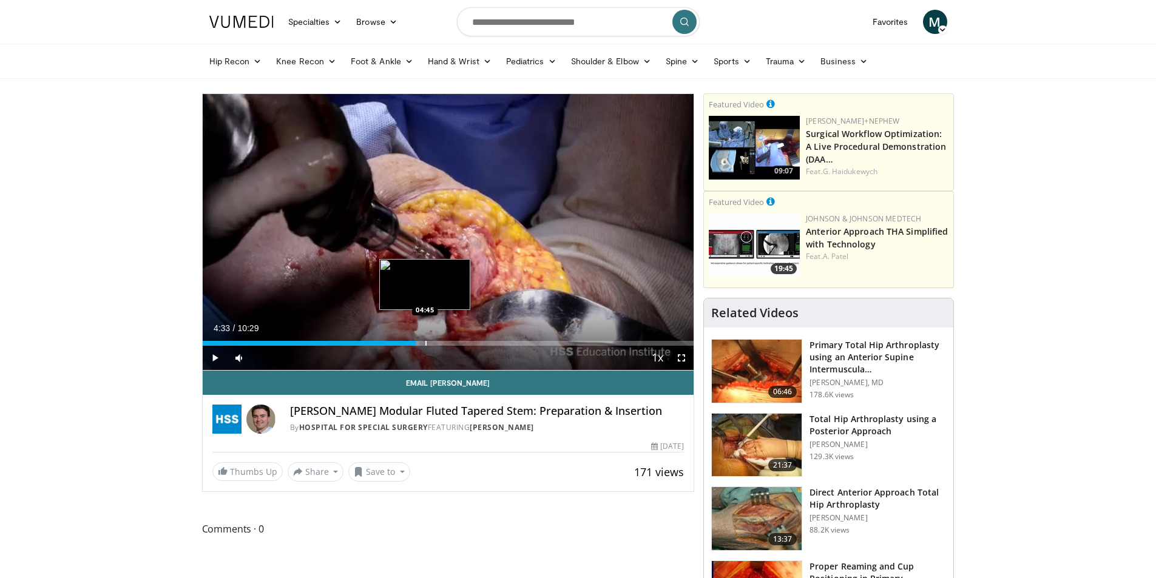
click at [430, 339] on div "Loaded : 44.14% 04:33 04:45" at bounding box center [449, 340] width 492 height 12
click at [438, 339] on div "Loaded : 56.75% 05:01 05:01" at bounding box center [449, 340] width 492 height 12
click at [443, 341] on div "Progress Bar" at bounding box center [442, 343] width 1 height 5
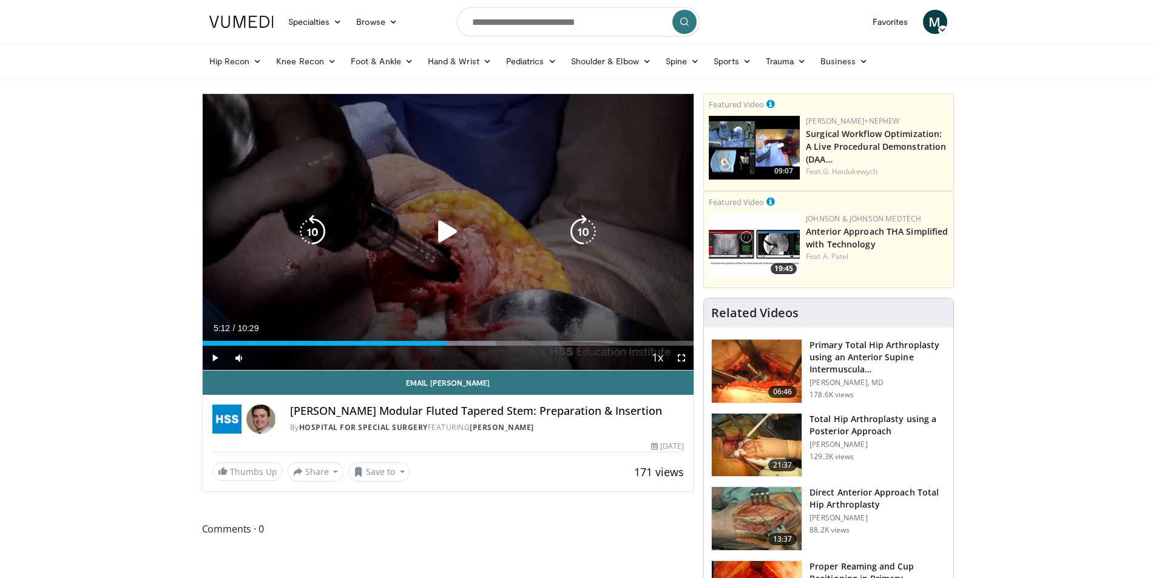
click at [368, 277] on div "10 seconds Tap to unmute" at bounding box center [449, 232] width 492 height 276
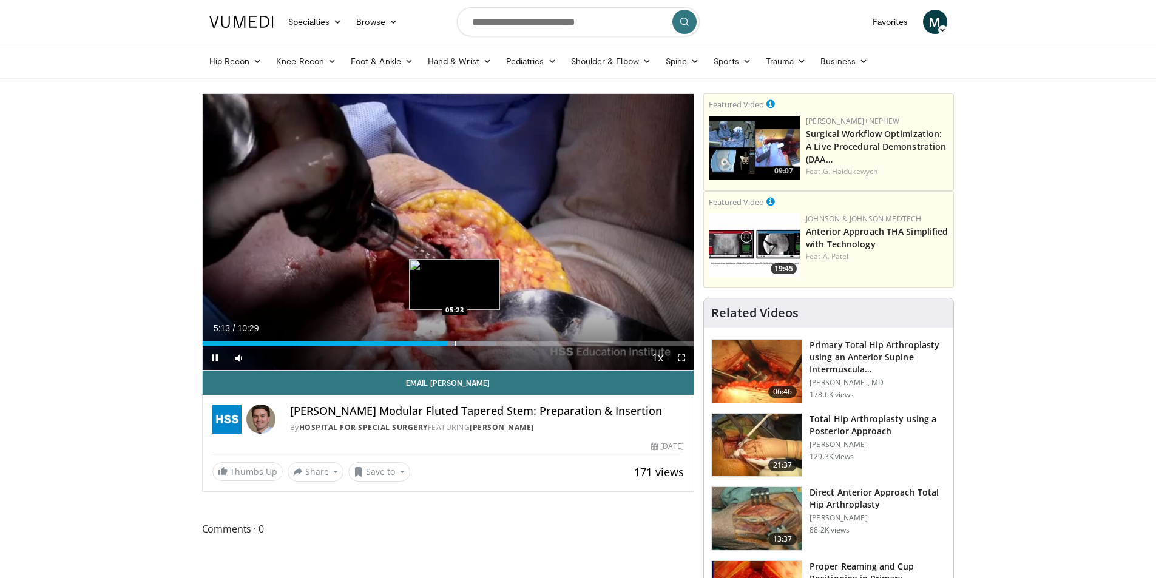
click at [453, 342] on div "Loaded : 59.90% 05:13 05:23" at bounding box center [449, 343] width 492 height 5
click at [460, 344] on div "Progress Bar" at bounding box center [459, 343] width 1 height 5
click at [501, 342] on div "Progress Bar" at bounding box center [501, 343] width 1 height 5
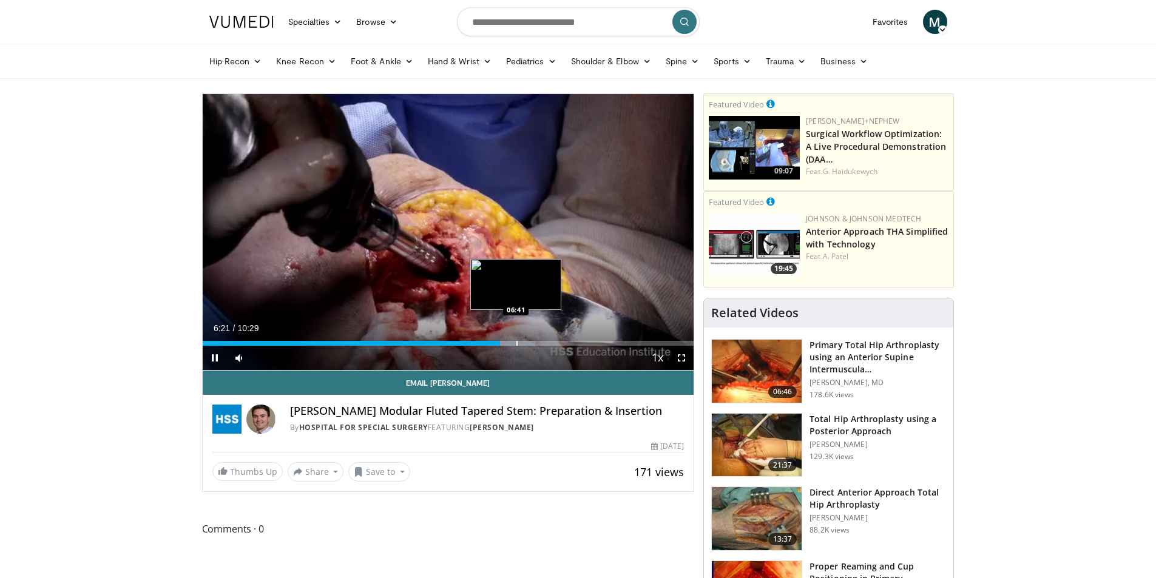
click at [518, 345] on div "Progress Bar" at bounding box center [517, 343] width 1 height 5
